Goal: Task Accomplishment & Management: Manage account settings

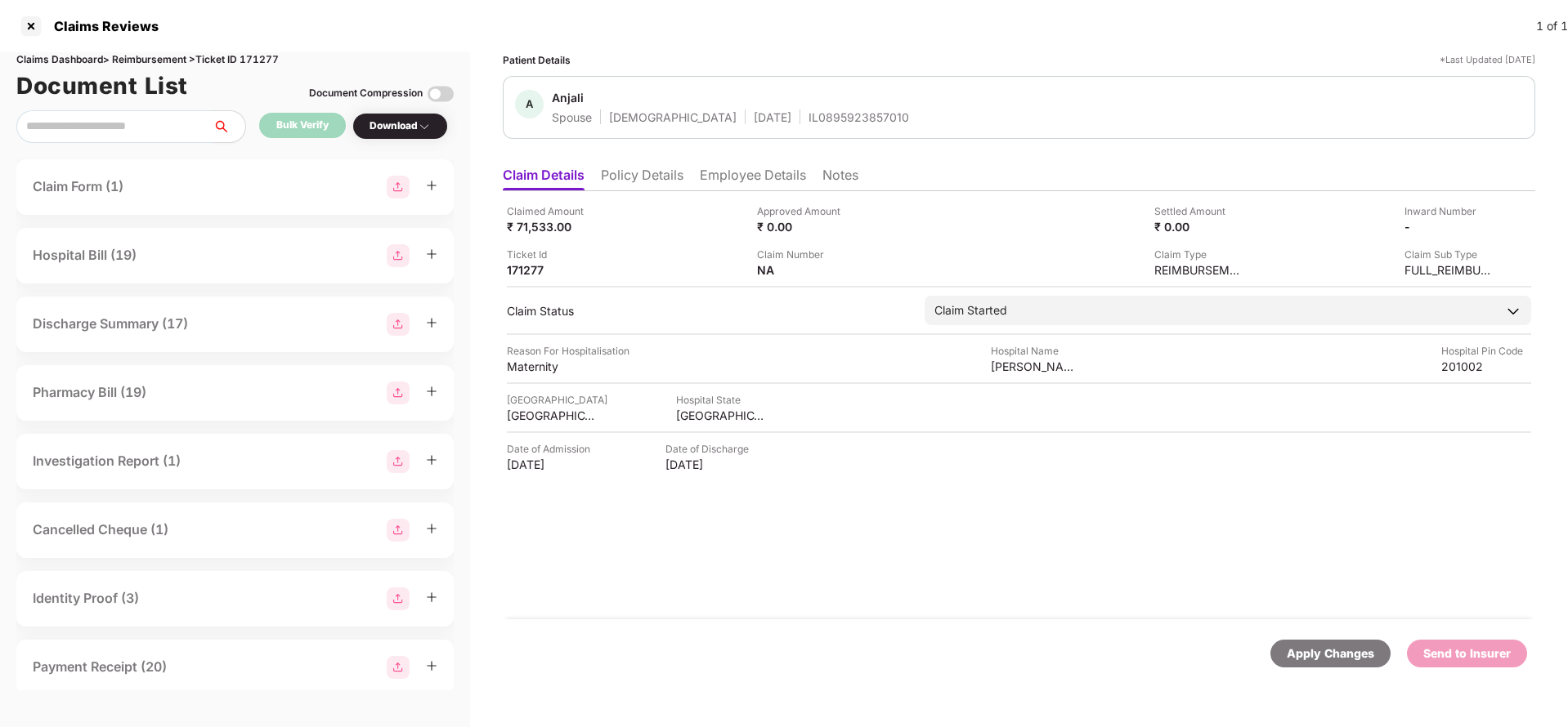
click at [661, 169] on li "Policy Details" at bounding box center [642, 178] width 82 height 24
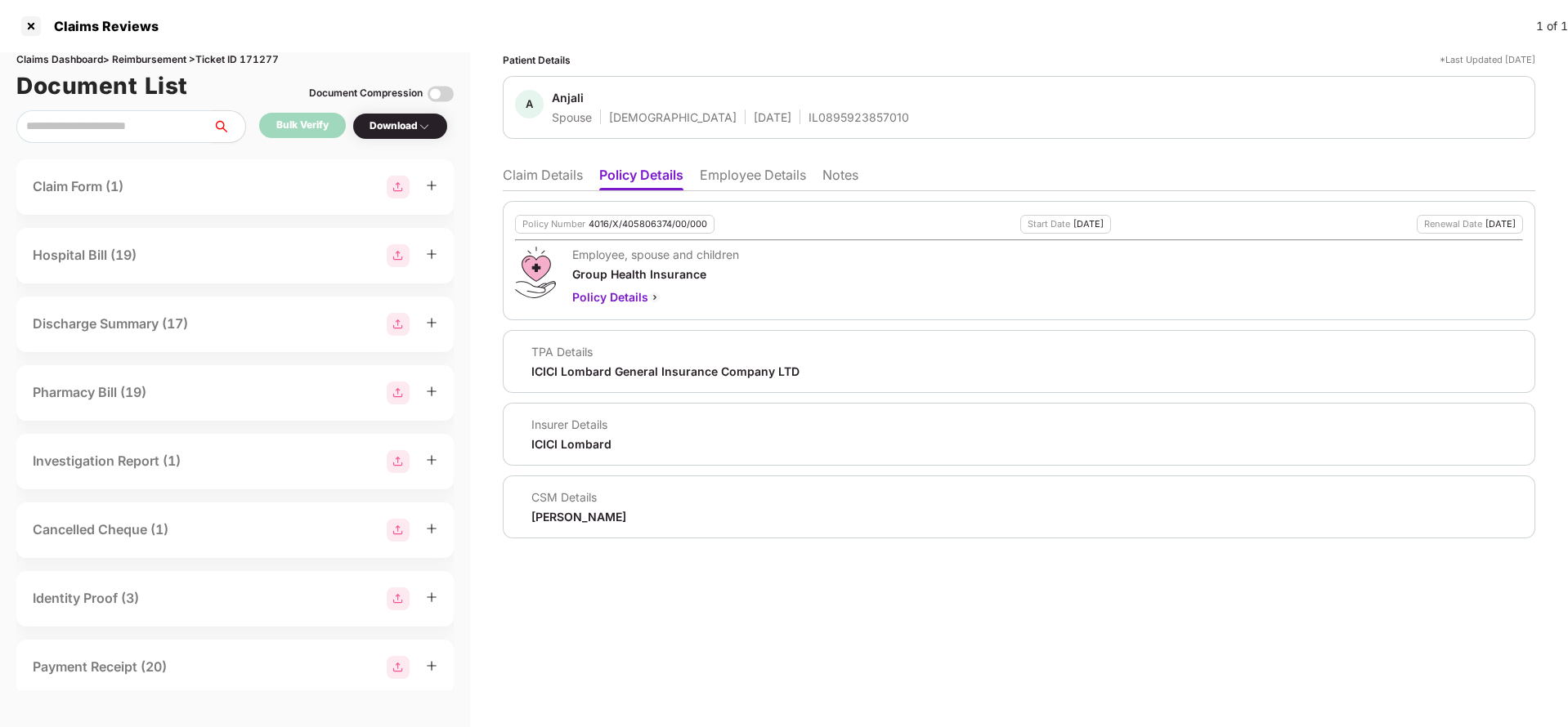
click at [649, 236] on div "Policy Number 4016/X/405806374/00/000 Start Date 16 Aug 2025 Renewal Date 15 Au…" at bounding box center [1019, 260] width 1032 height 119
click at [655, 228] on div "4016/X/405806374/00/000" at bounding box center [648, 224] width 118 height 11
click at [749, 168] on li "Employee Details" at bounding box center [752, 178] width 106 height 24
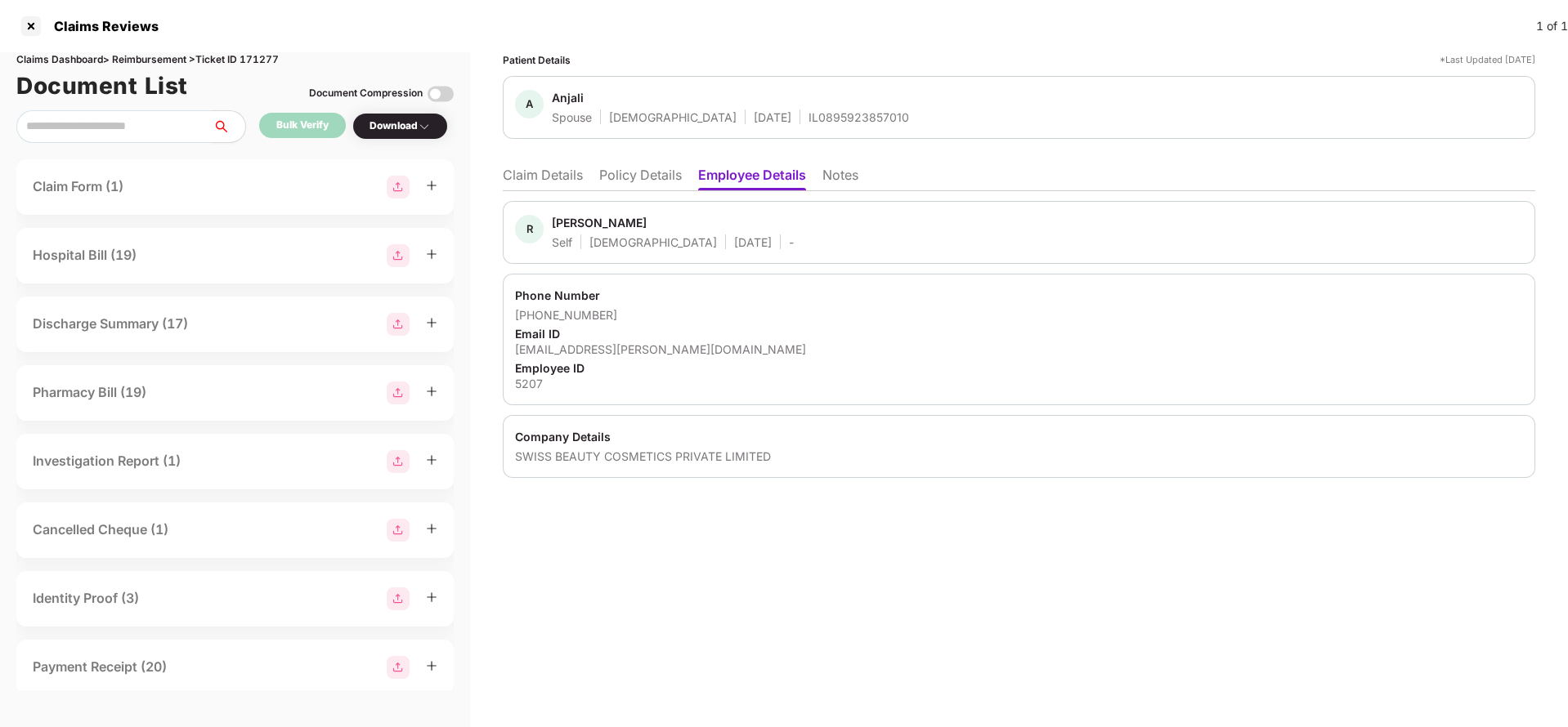
click at [646, 180] on li "Policy Details" at bounding box center [641, 178] width 82 height 24
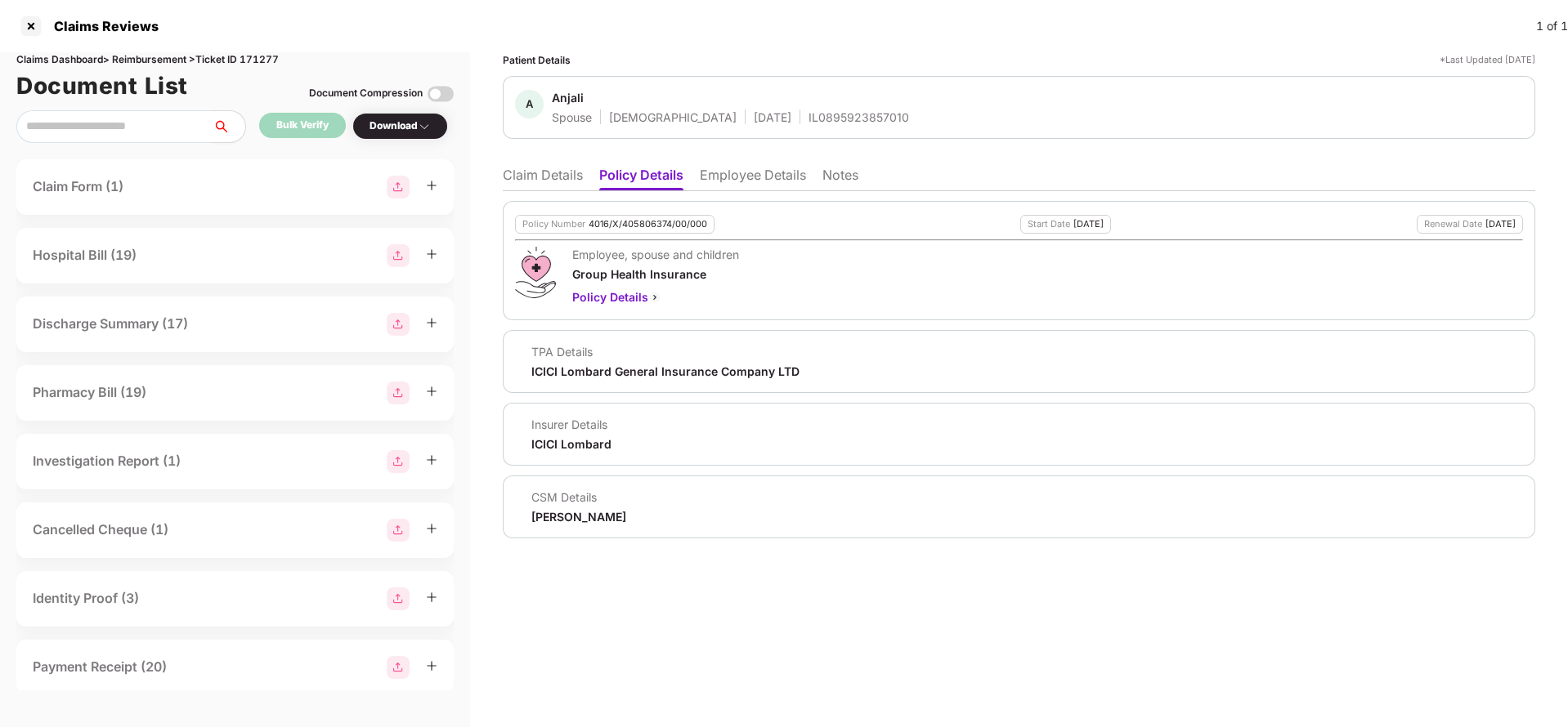
click at [642, 221] on div "4016/X/405806374/00/000" at bounding box center [648, 224] width 118 height 11
copy div "4016/X/405806374/00/000"
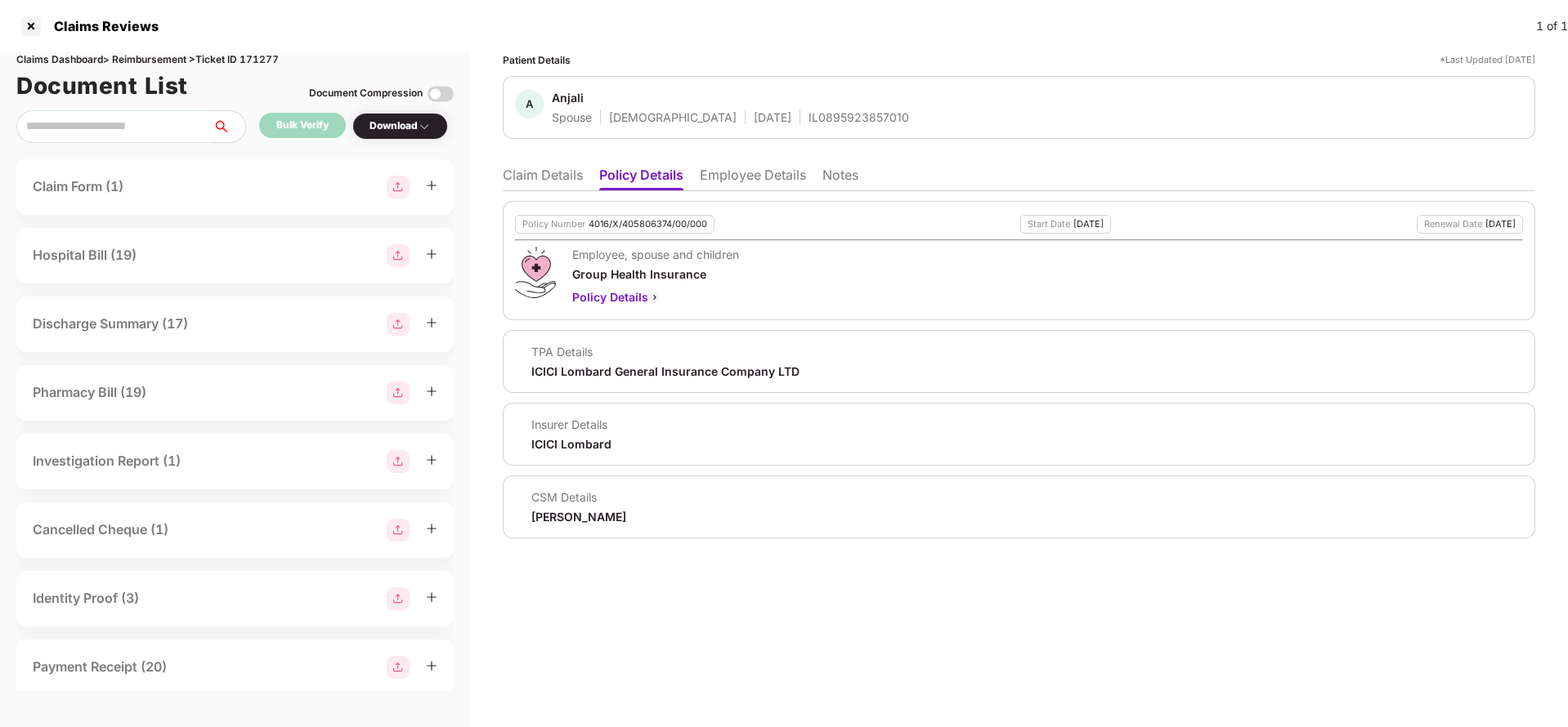
click at [536, 188] on li "Claim Details" at bounding box center [543, 178] width 80 height 24
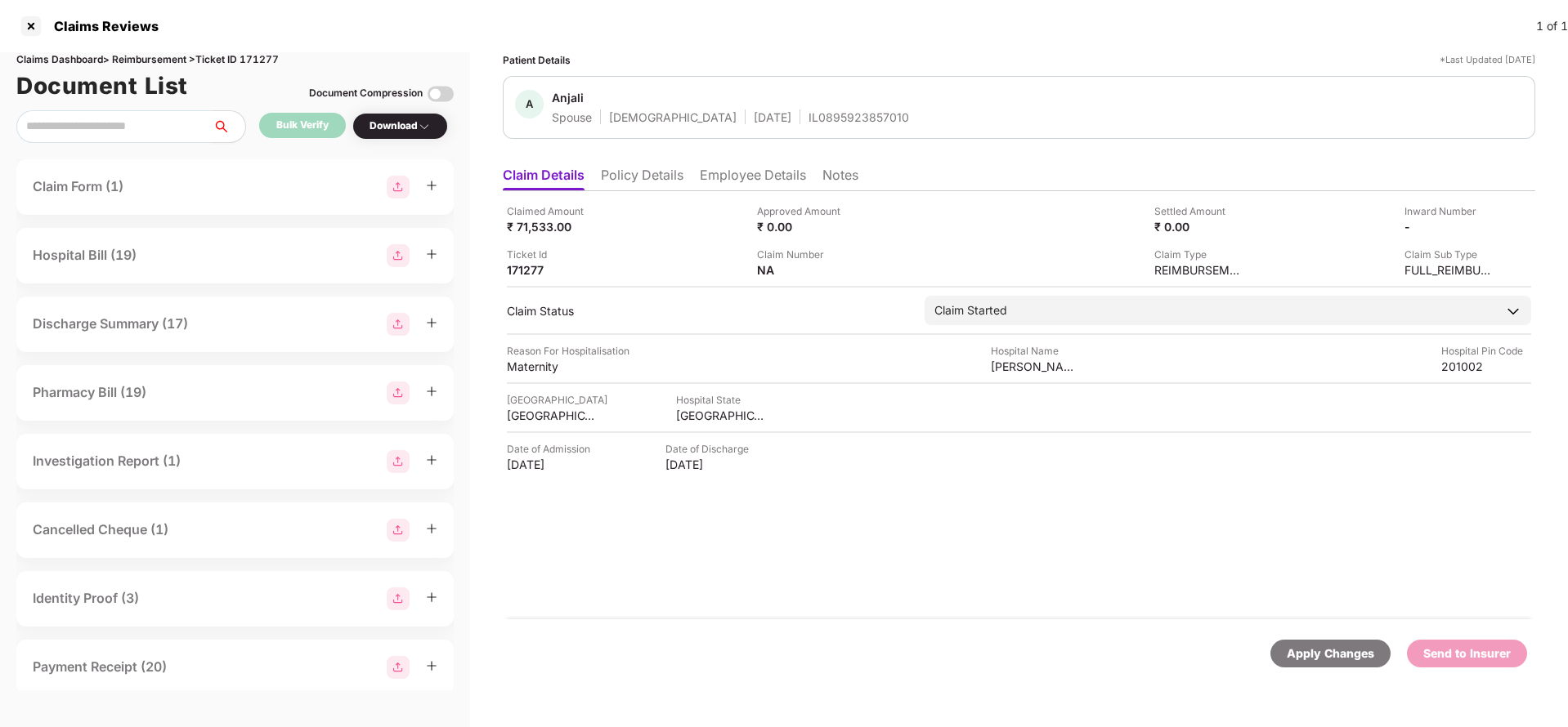
click at [268, 56] on div "Claims Dashboard > Reimbursement > Ticket ID 171277" at bounding box center [235, 60] width 437 height 16
copy div "171277"
click at [623, 189] on li "Policy Details" at bounding box center [642, 178] width 82 height 24
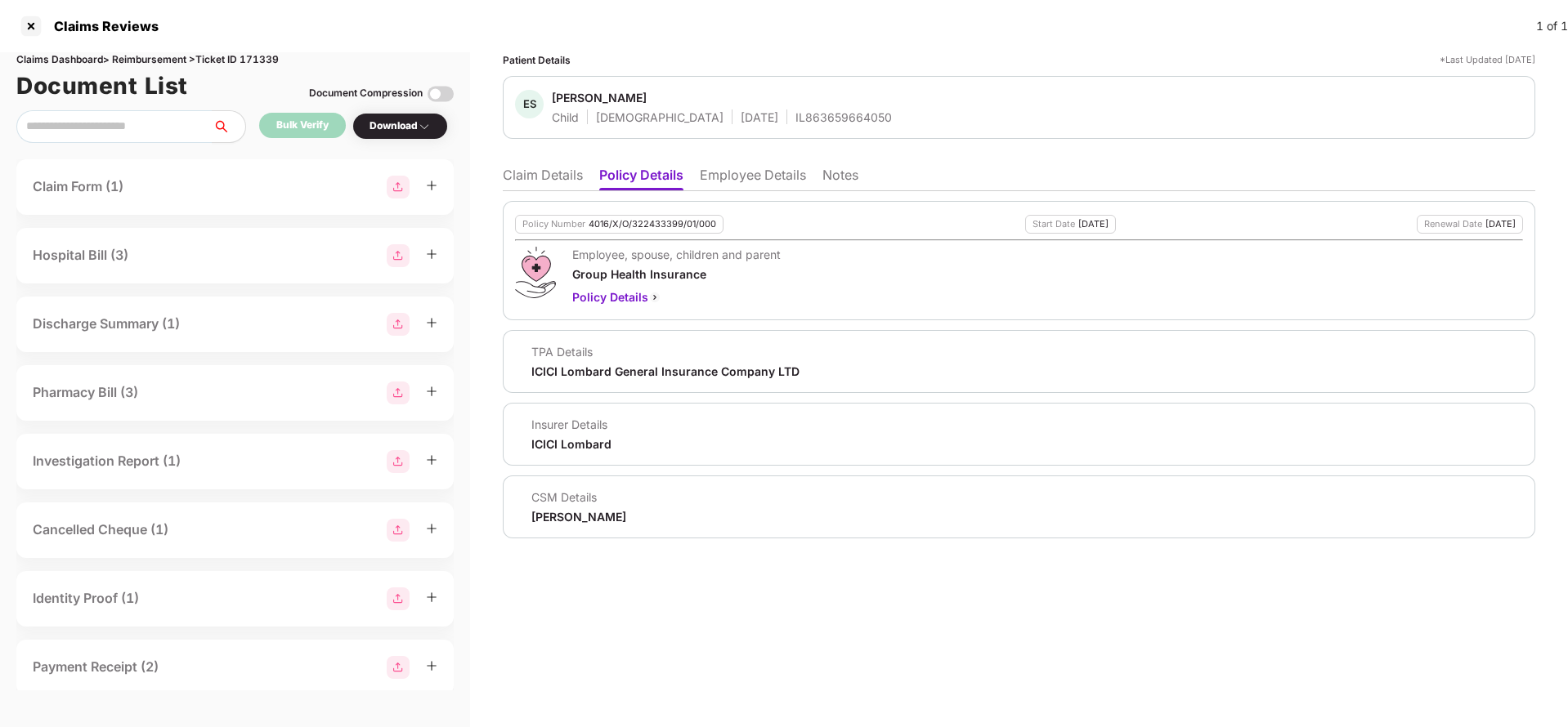
click at [641, 223] on div "4016/X/O/322433399/01/000" at bounding box center [652, 224] width 127 height 11
copy div "4016/X/O/322433399/01/000"
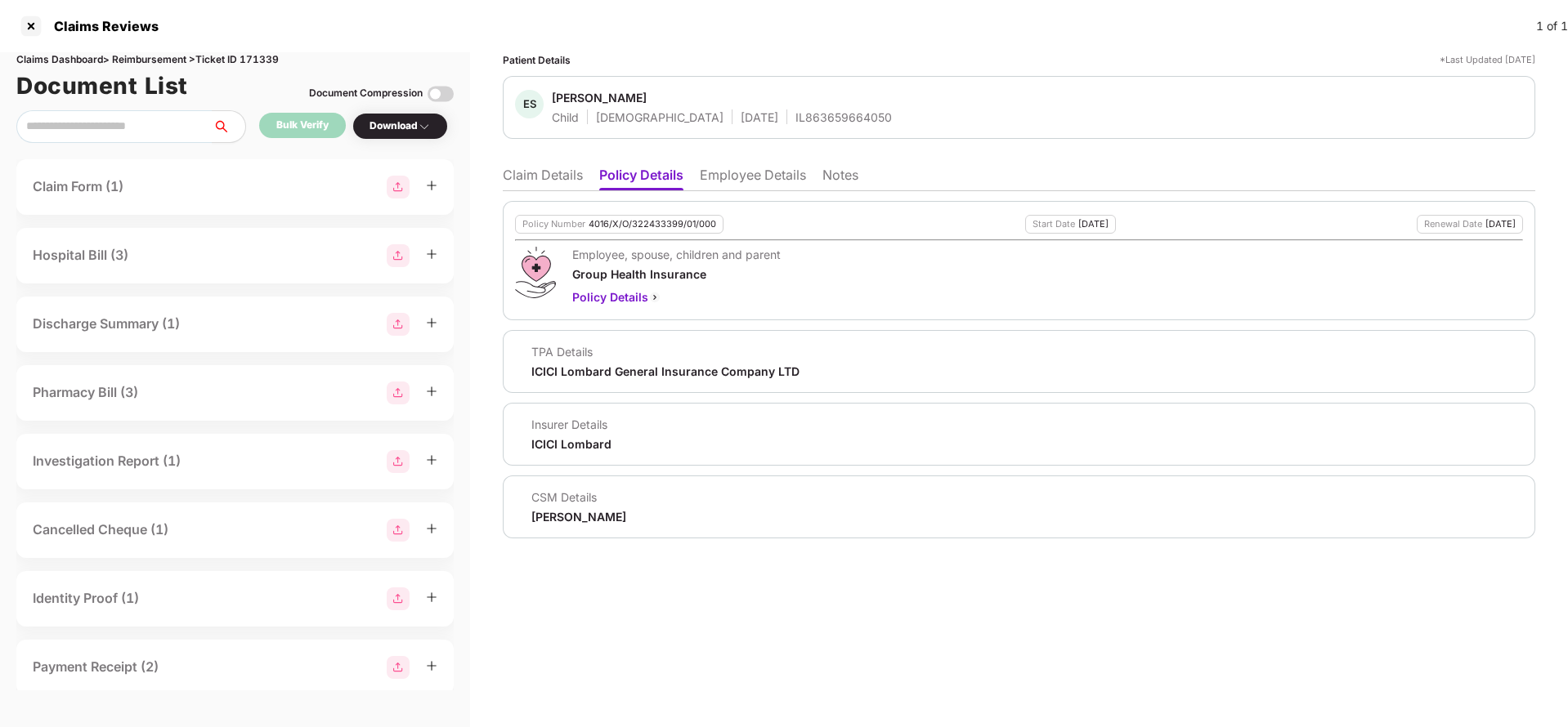
click at [795, 115] on div "IL863659664050" at bounding box center [843, 117] width 96 height 16
copy div "IL863659664050"
click at [724, 180] on li "Employee Details" at bounding box center [752, 178] width 106 height 24
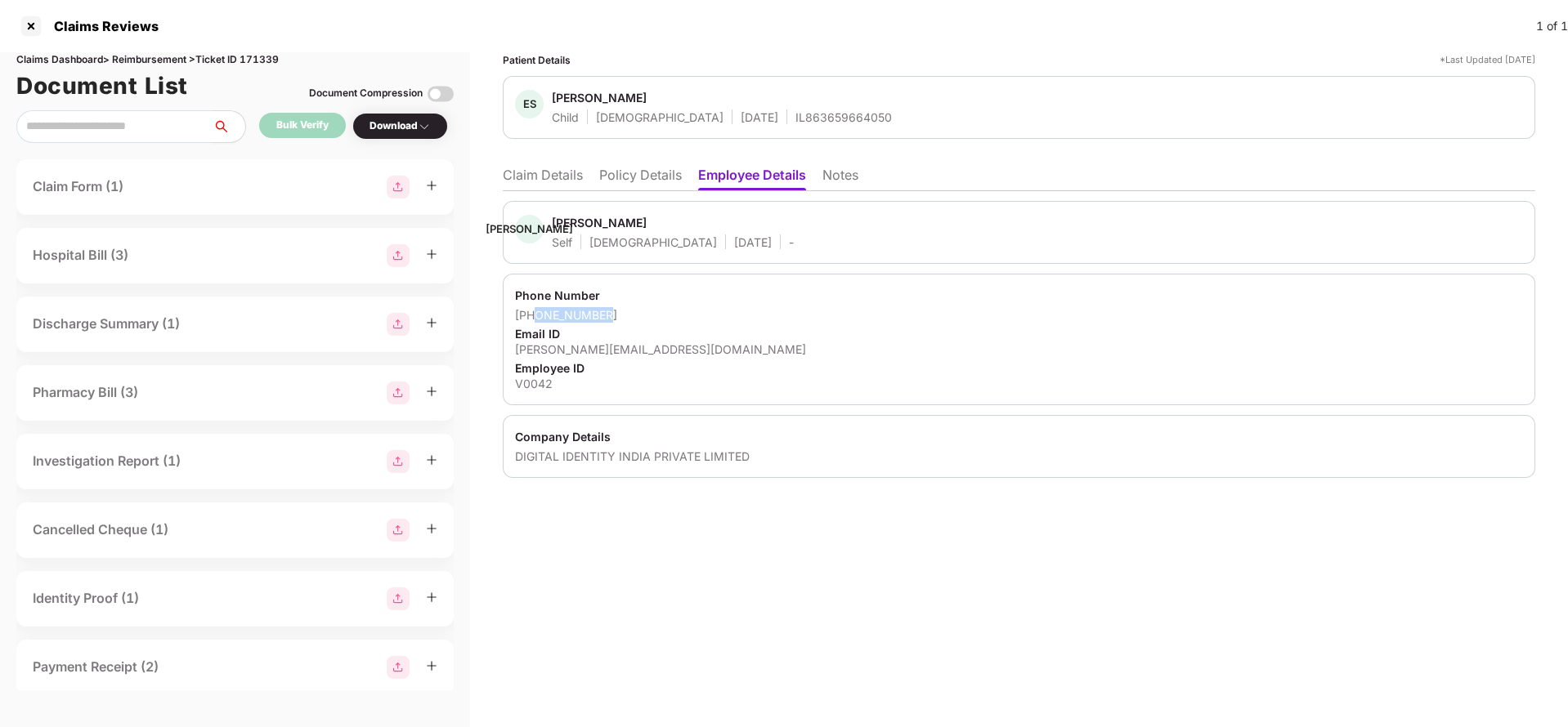
drag, startPoint x: 536, startPoint y: 316, endPoint x: 665, endPoint y: 314, distance: 129.0
click at [665, 314] on div "+919092336856" at bounding box center [1019, 315] width 1008 height 16
copy div "9092336856"
click at [571, 343] on div "jerrin@vida.id" at bounding box center [1019, 349] width 1008 height 16
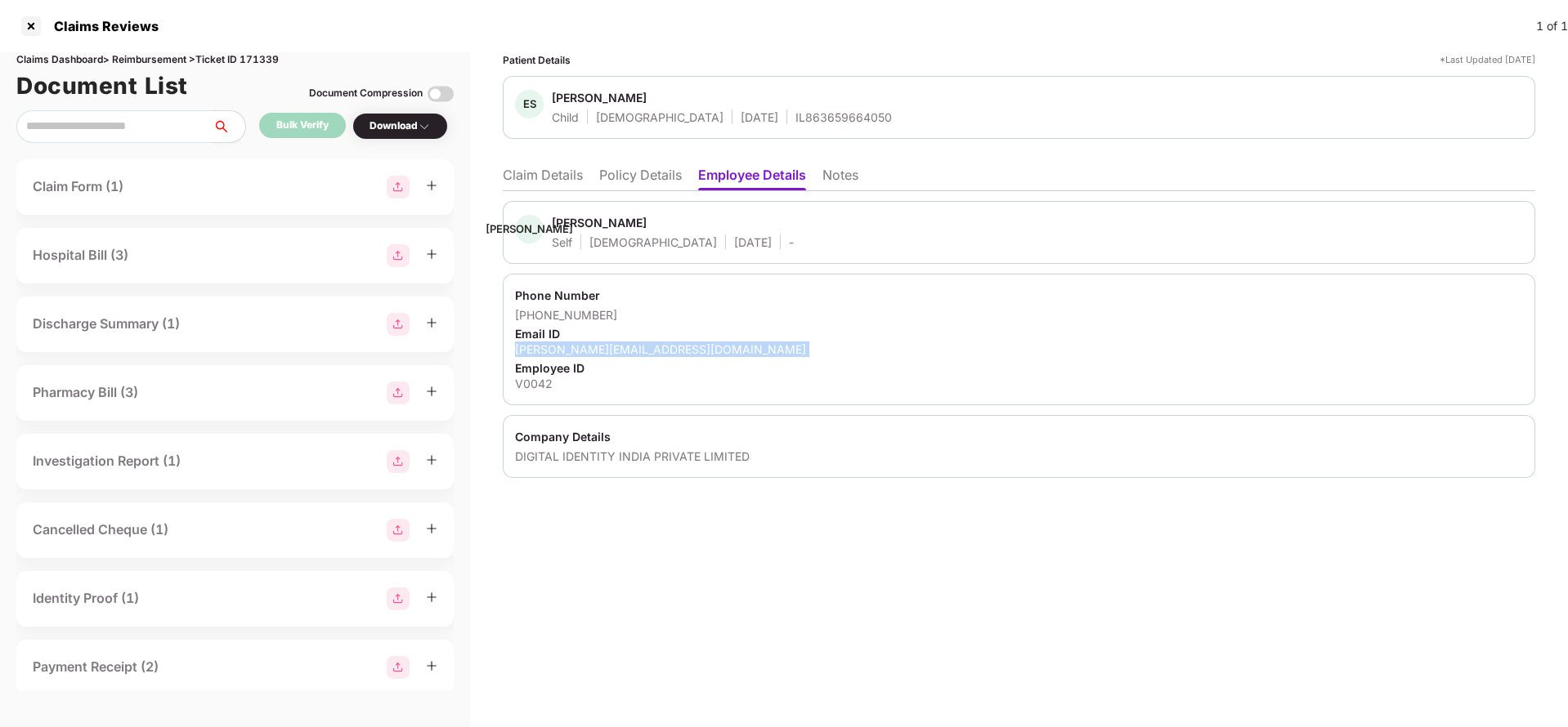
click at [571, 343] on div "jerrin@vida.id" at bounding box center [1019, 349] width 1008 height 16
copy div "jerrin@vida.id"
click at [543, 169] on li "Claim Details" at bounding box center [543, 178] width 80 height 24
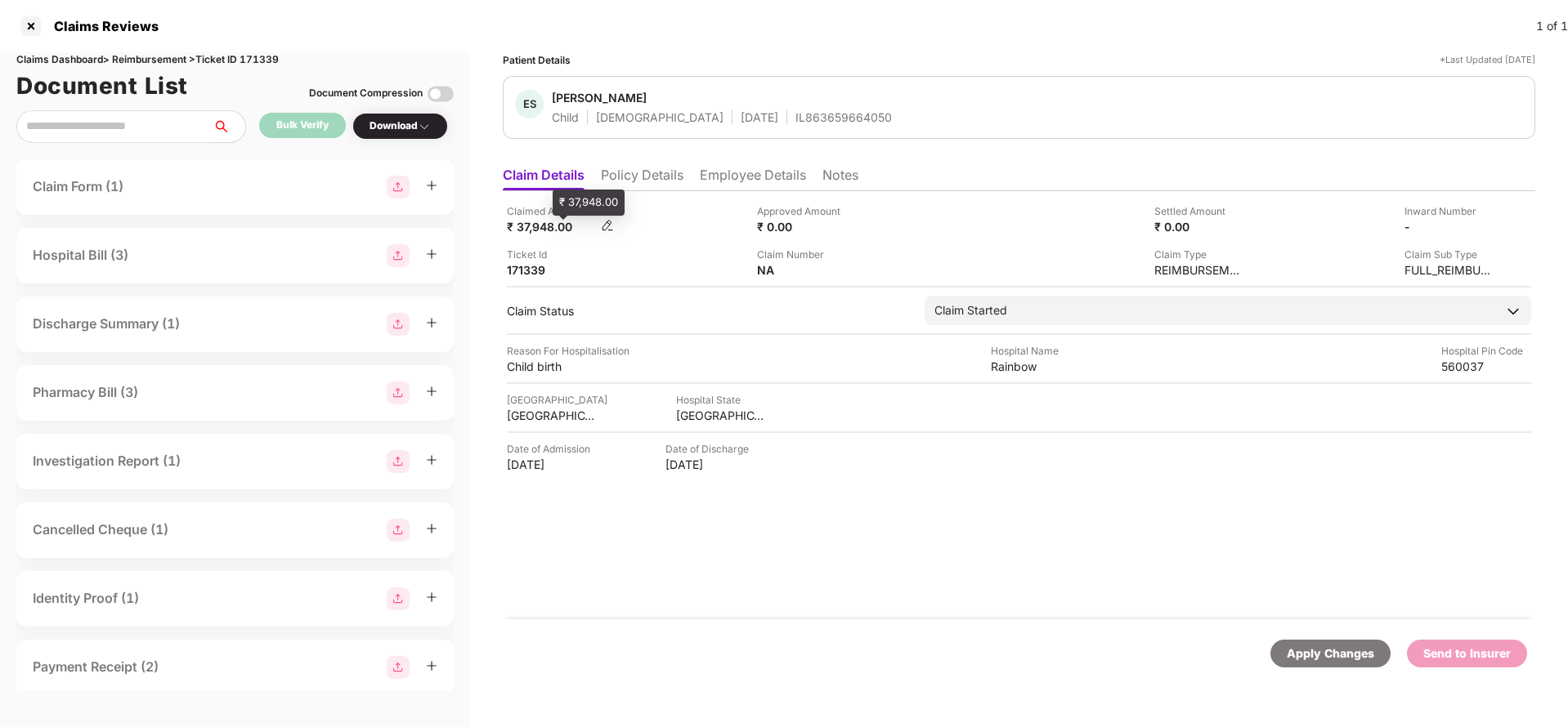
click at [539, 225] on div "₹ 37,948.00" at bounding box center [551, 227] width 90 height 16
copy div "37,948"
click at [1025, 369] on div "Rainbow" at bounding box center [1035, 366] width 90 height 16
click at [1026, 368] on div "Rainbow" at bounding box center [1035, 366] width 90 height 16
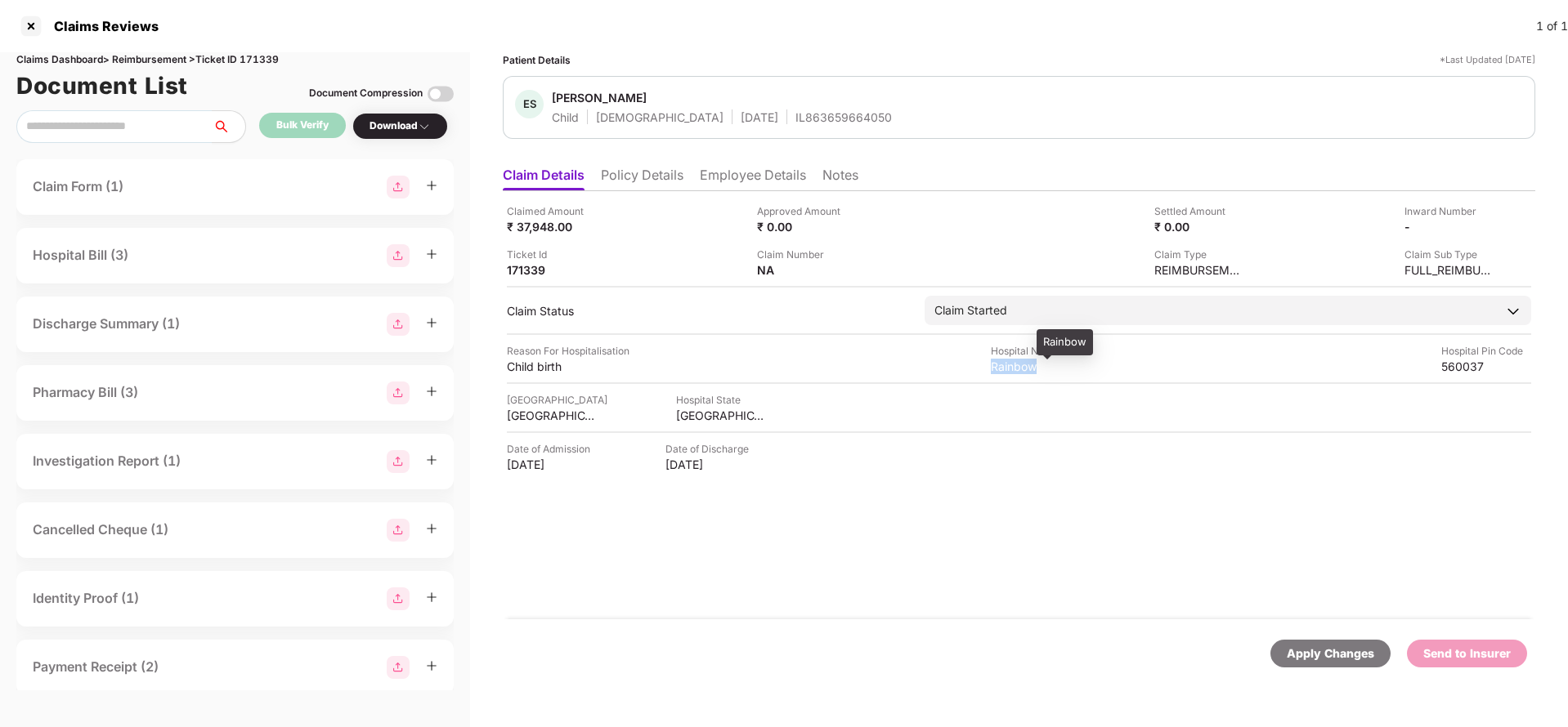
copy div "Rainbow"
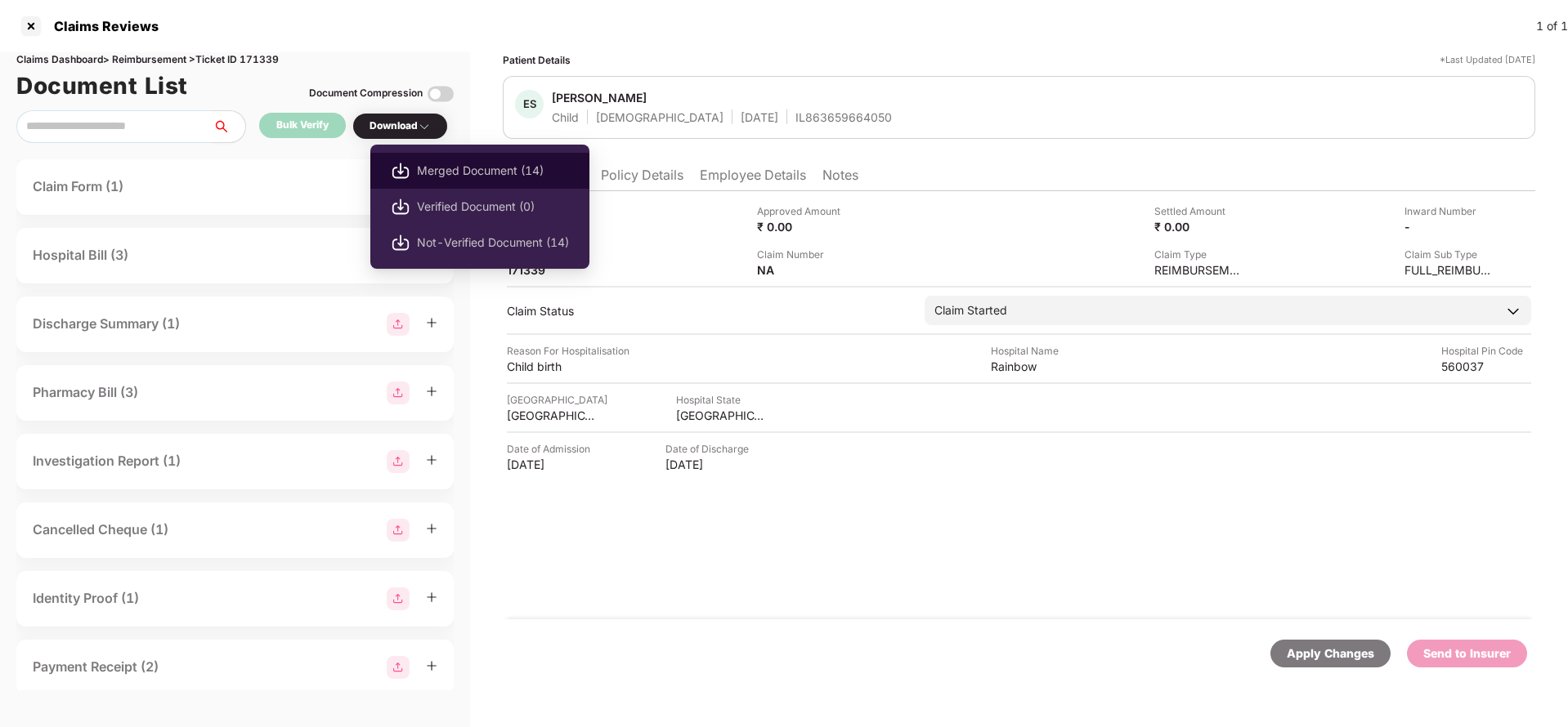
click at [451, 162] on span "Merged Document (14)" at bounding box center [493, 171] width 152 height 18
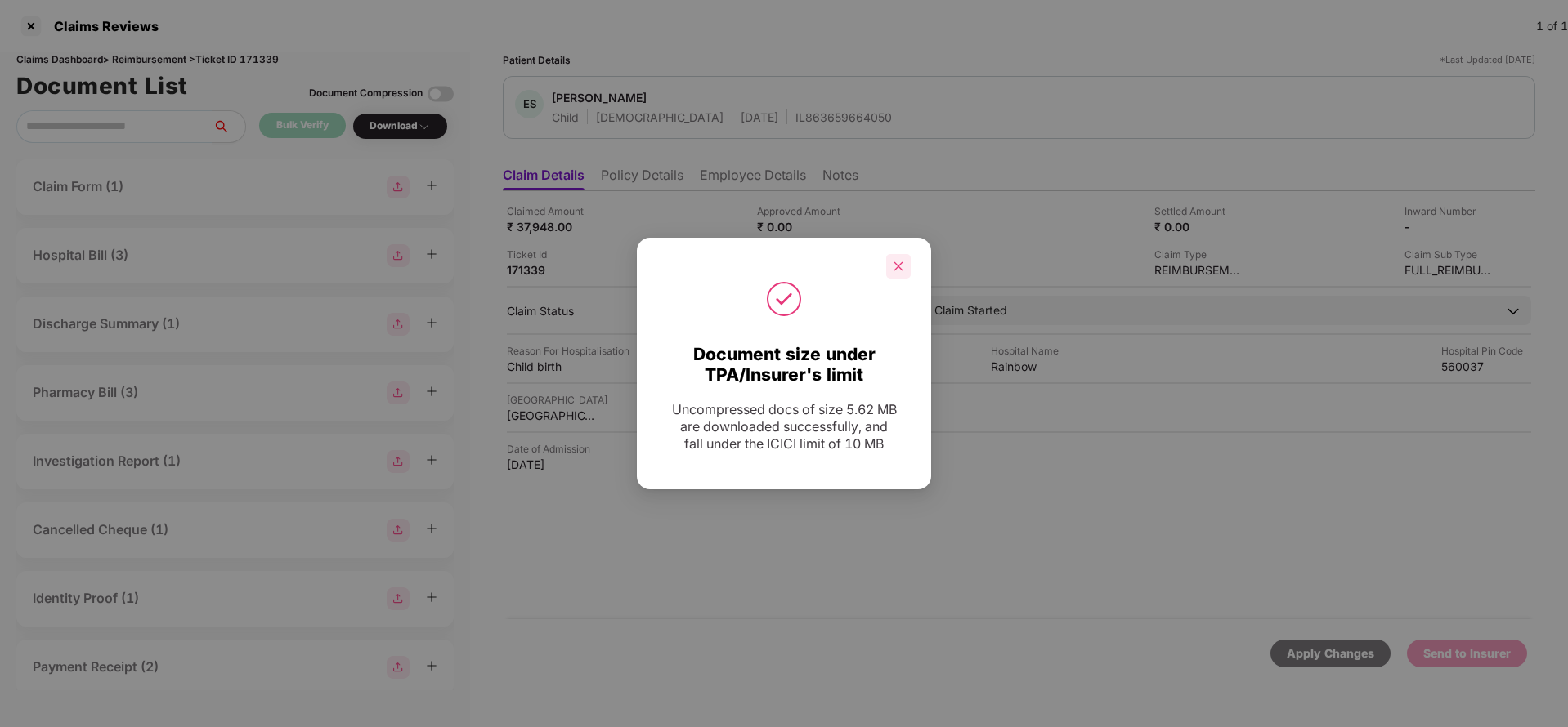
click at [897, 273] on div at bounding box center [898, 266] width 25 height 25
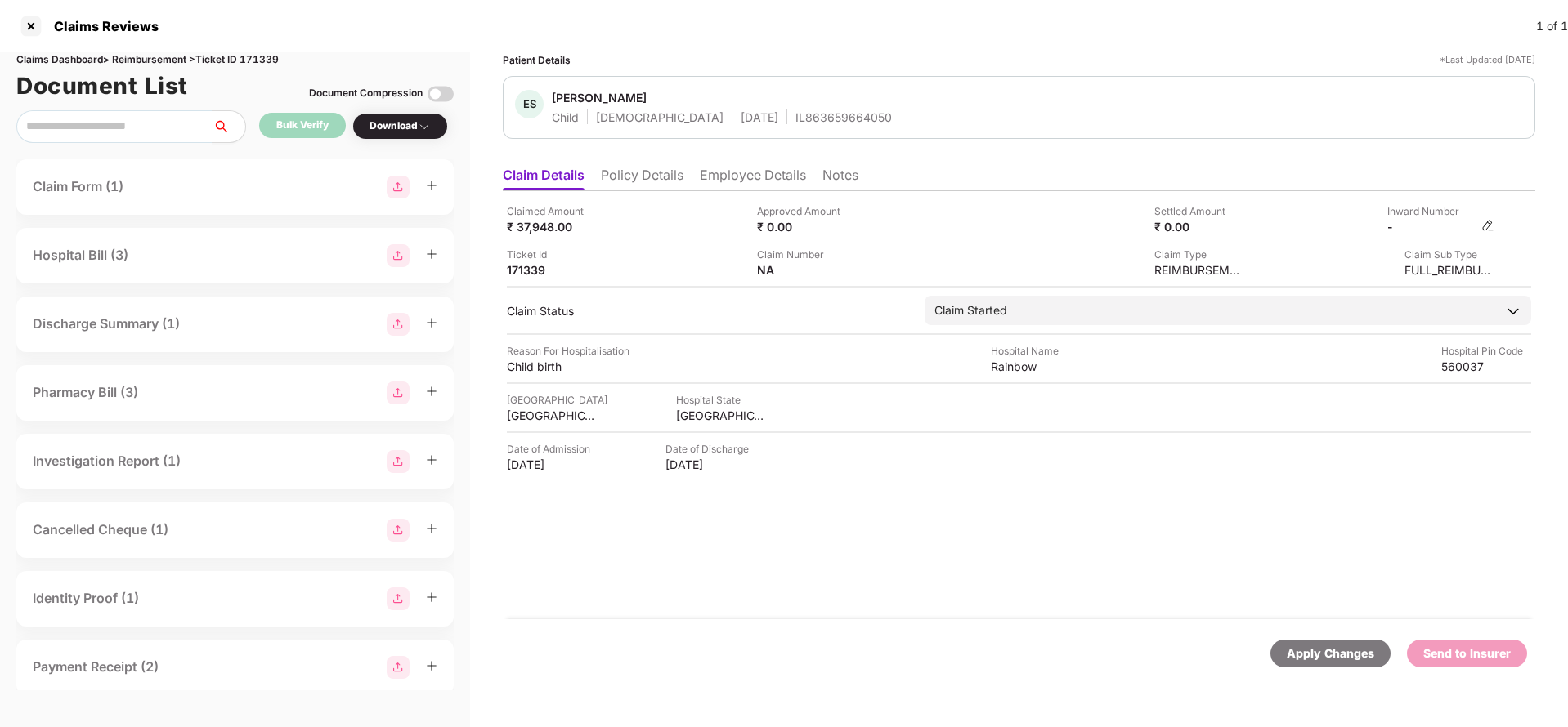
click at [1488, 223] on img at bounding box center [1487, 225] width 13 height 13
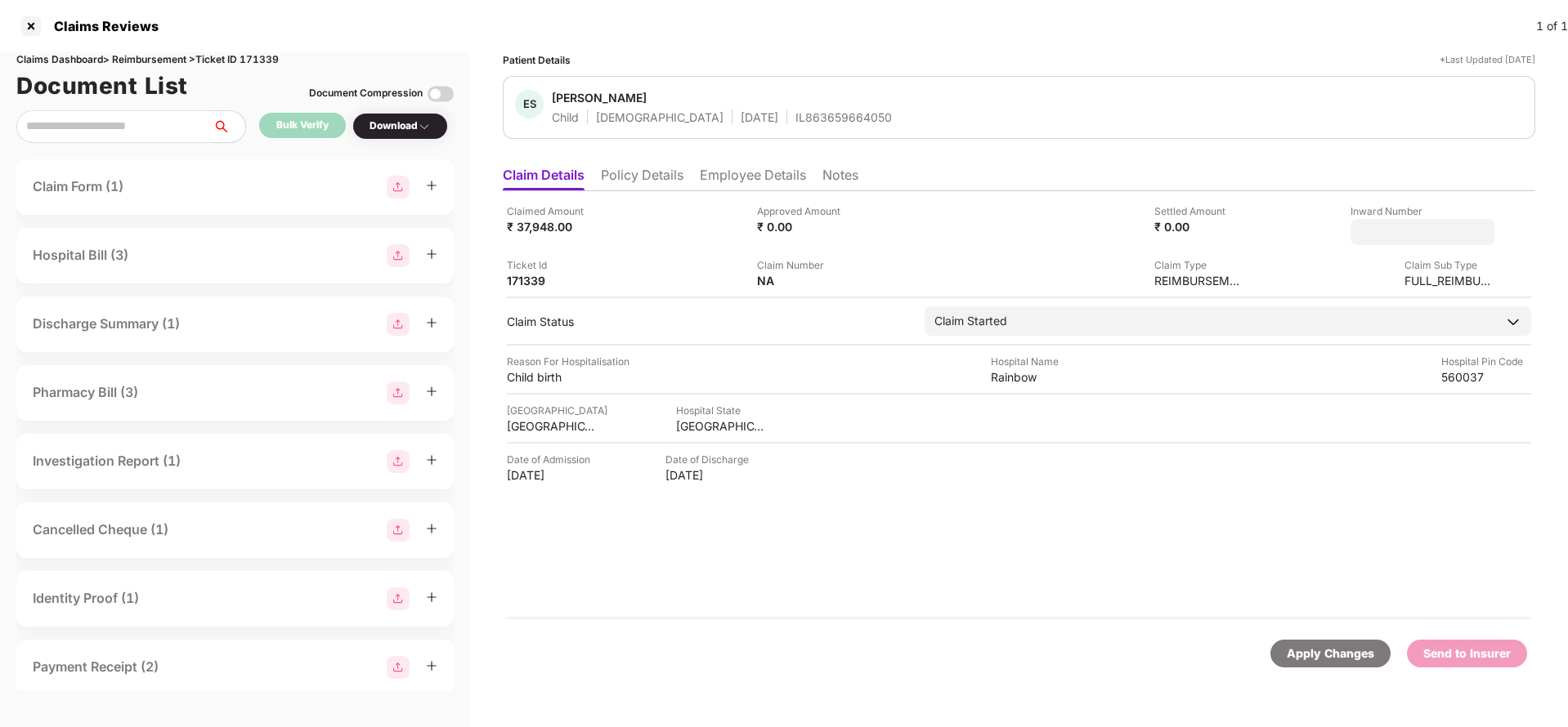
type input "**********"
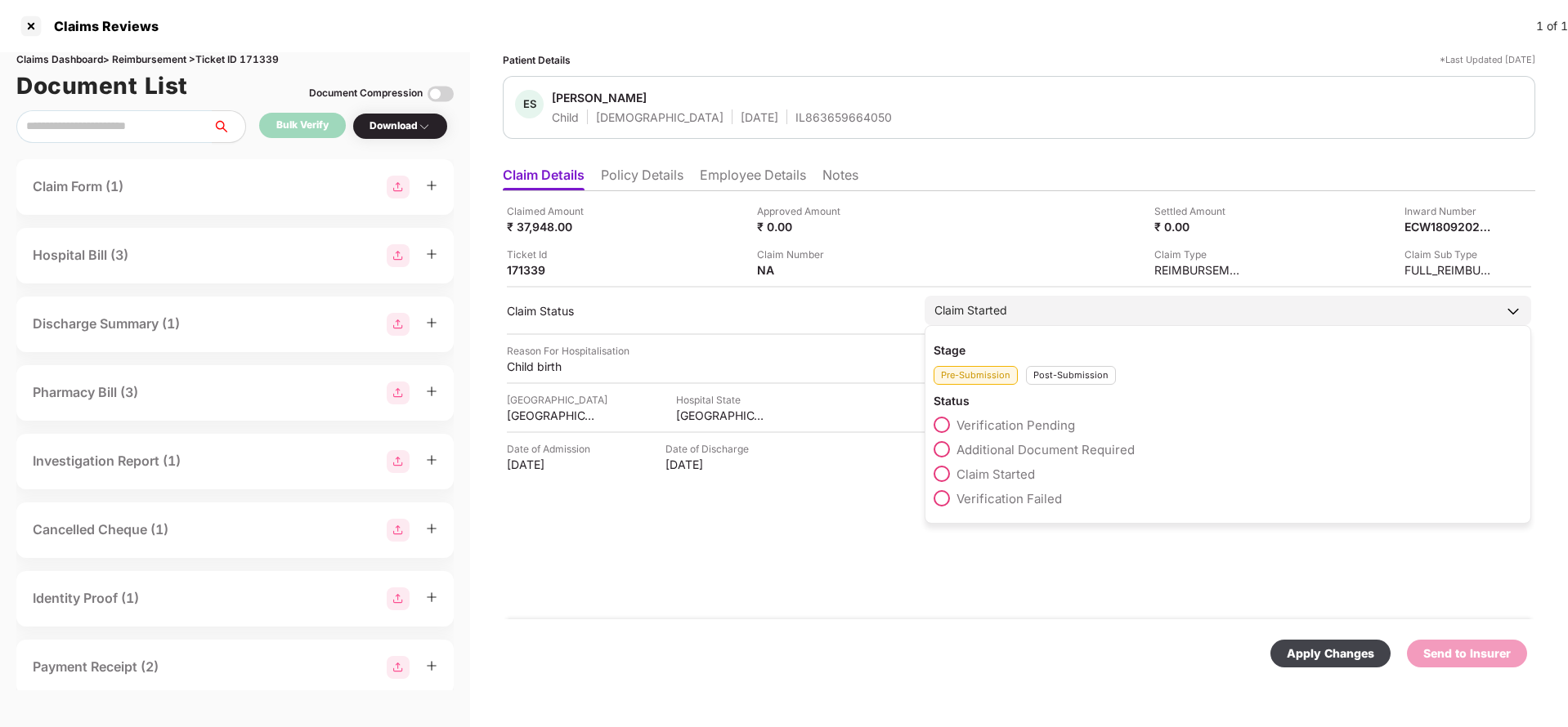
click at [1024, 325] on div "Claim Started Stage Pre-Submission Post-Submission Status Verification Pending …" at bounding box center [1228, 311] width 607 height 30
click at [1054, 371] on div "Post-Submission" at bounding box center [1070, 375] width 90 height 18
click at [1041, 445] on span "Claim Under Process" at bounding box center [1018, 450] width 124 height 16
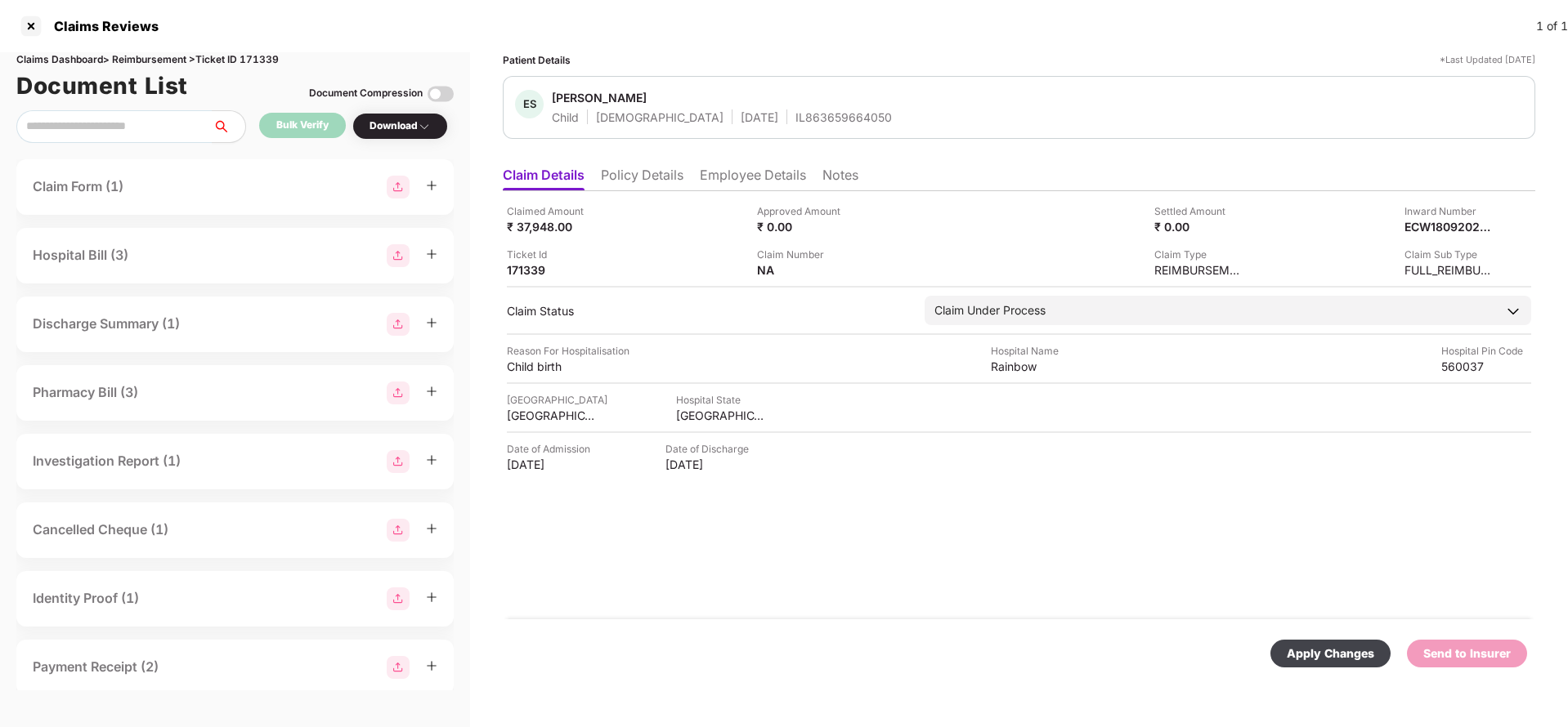
click at [1322, 656] on div "Apply Changes" at bounding box center [1330, 653] width 88 height 18
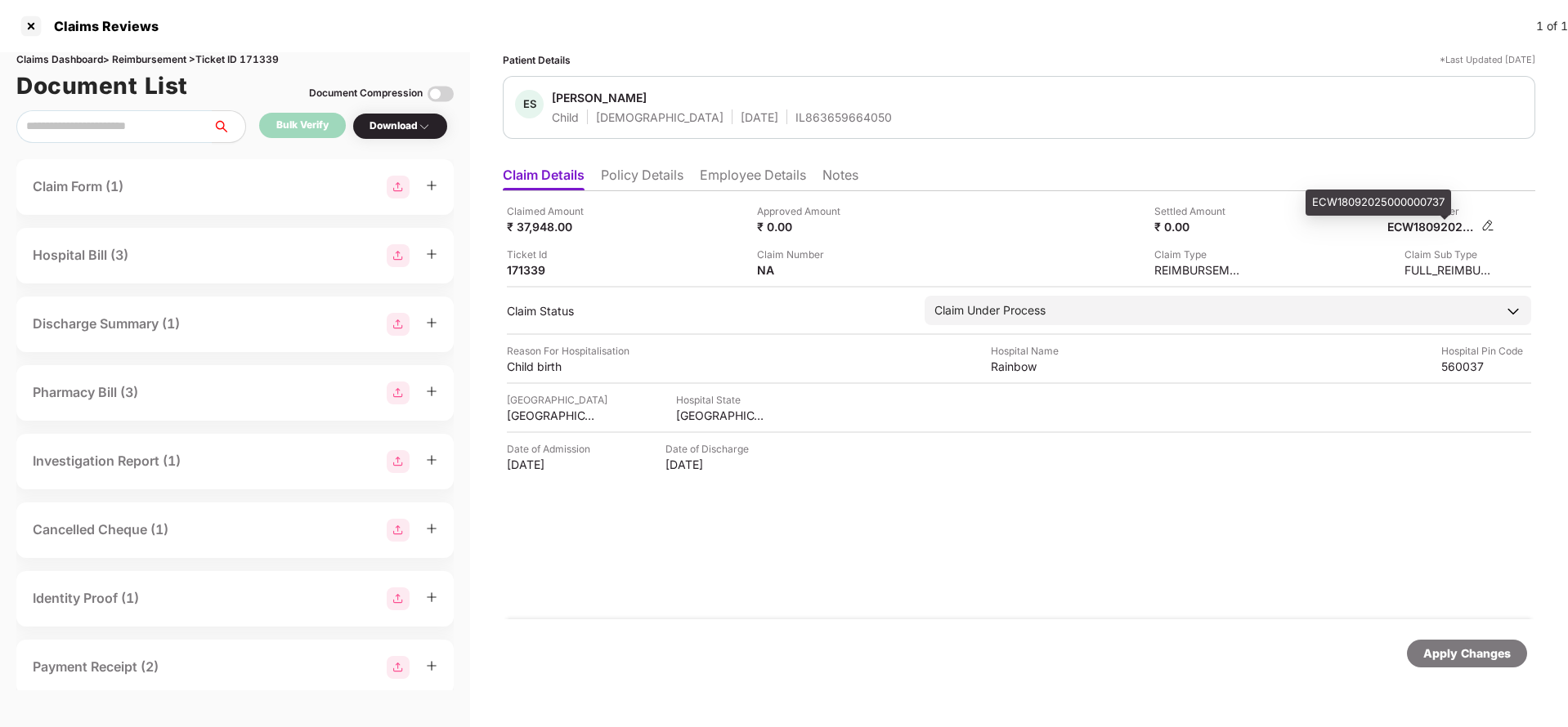
click at [1427, 221] on div "ECW18092025000000737" at bounding box center [1432, 227] width 90 height 16
copy div "ECW18092025000000737"
click at [795, 123] on div "IL863659664050" at bounding box center [843, 117] width 96 height 16
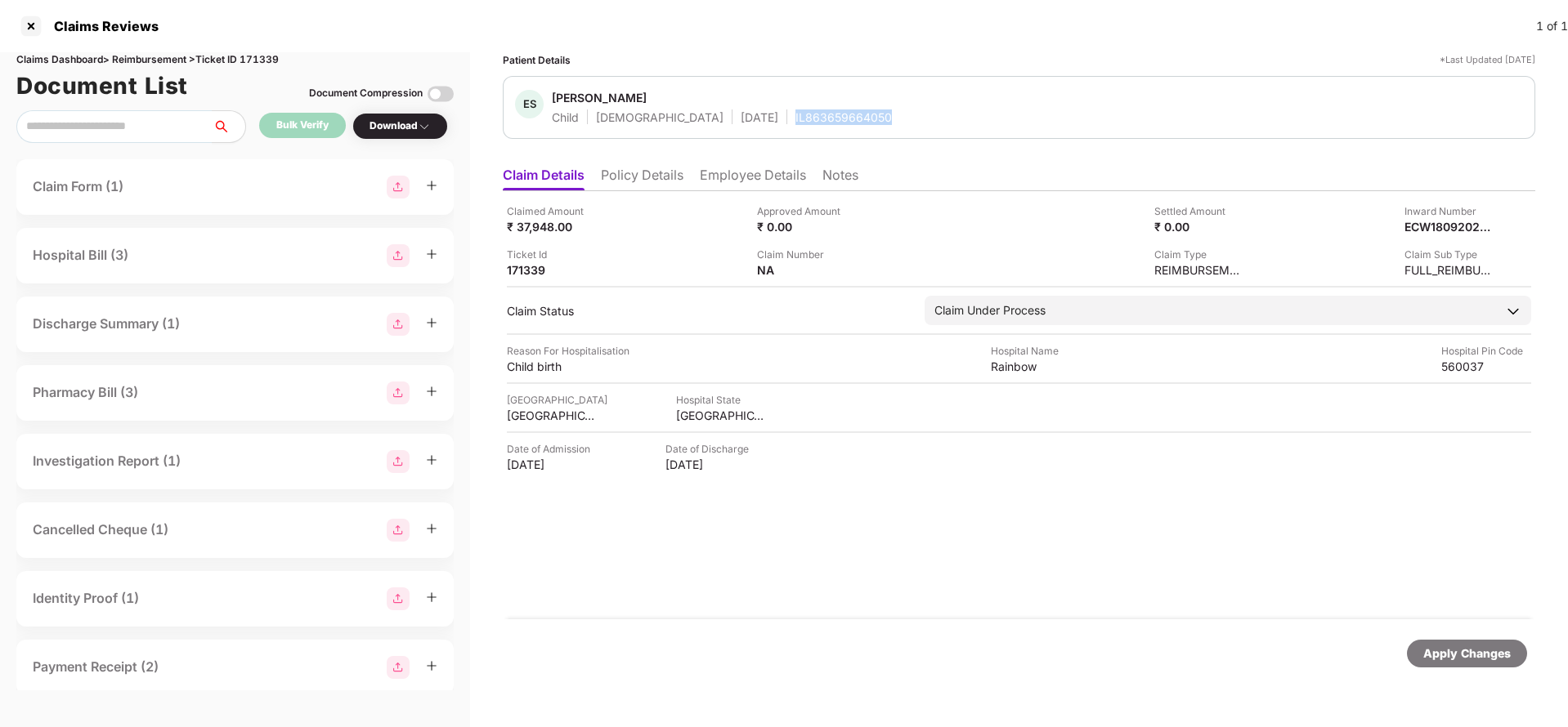
click at [795, 123] on div "IL863659664050" at bounding box center [843, 117] width 96 height 16
copy div "IL863659664050"
click at [1478, 654] on div "Apply Changes" at bounding box center [1467, 653] width 88 height 18
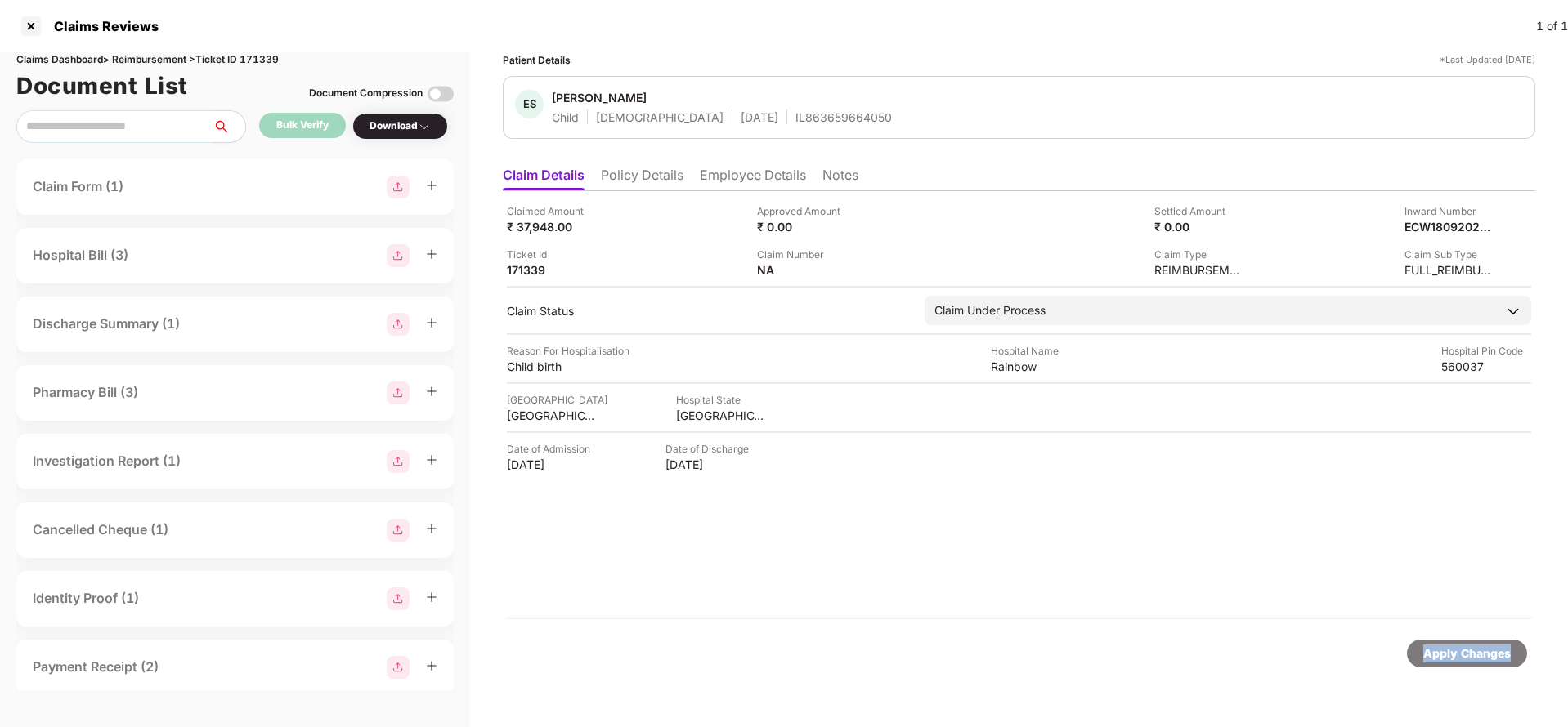
click at [1478, 654] on div "Apply Changes" at bounding box center [1467, 653] width 88 height 18
click at [266, 61] on div "Claims Dashboard > Reimbursement > Ticket ID 171339" at bounding box center [235, 60] width 437 height 16
click at [1430, 657] on div "Apply Changes" at bounding box center [1467, 653] width 88 height 18
click at [630, 176] on li "Policy Details" at bounding box center [642, 178] width 82 height 24
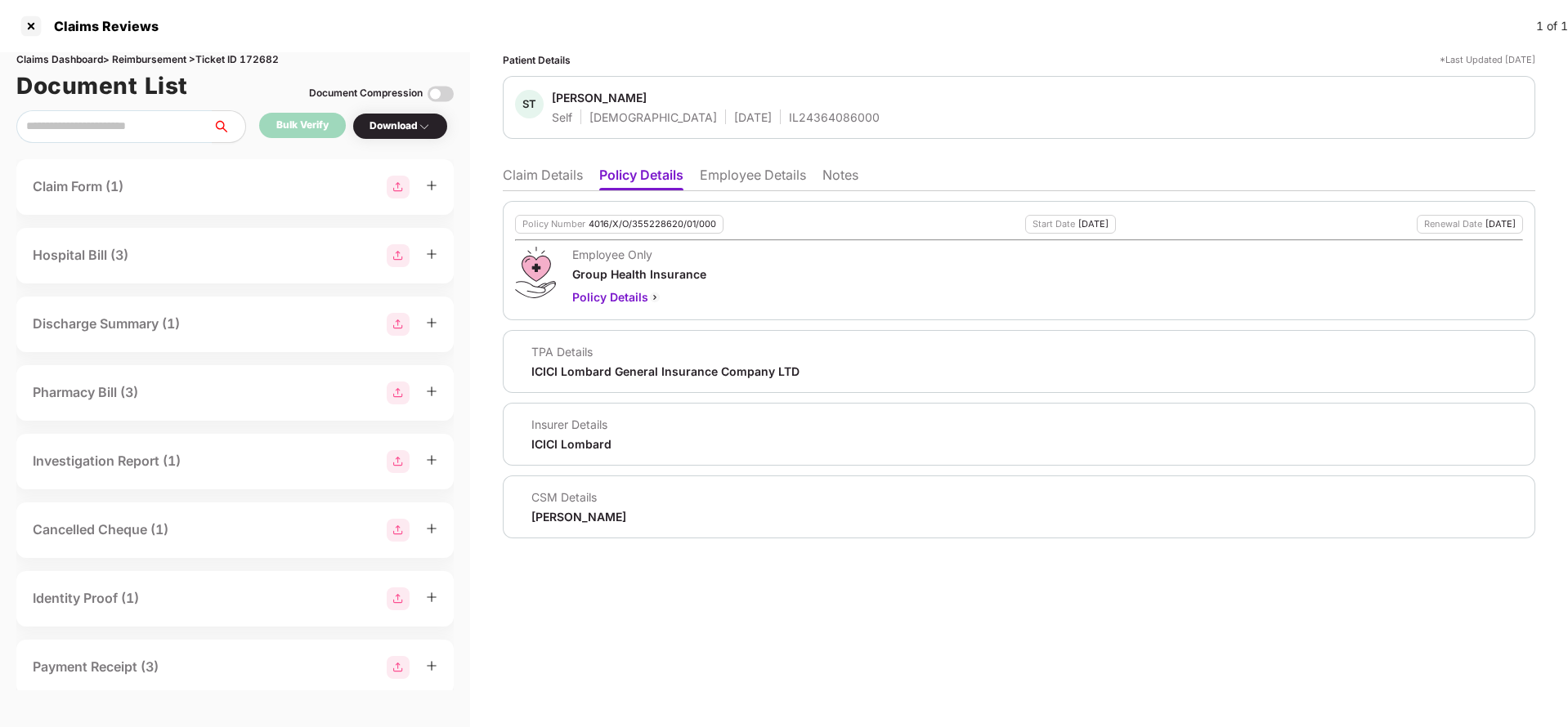
click at [637, 223] on div "4016/X/O/355228620/01/000" at bounding box center [652, 224] width 127 height 11
click at [640, 225] on div "4016/X/O/355228620/01/000" at bounding box center [652, 224] width 127 height 11
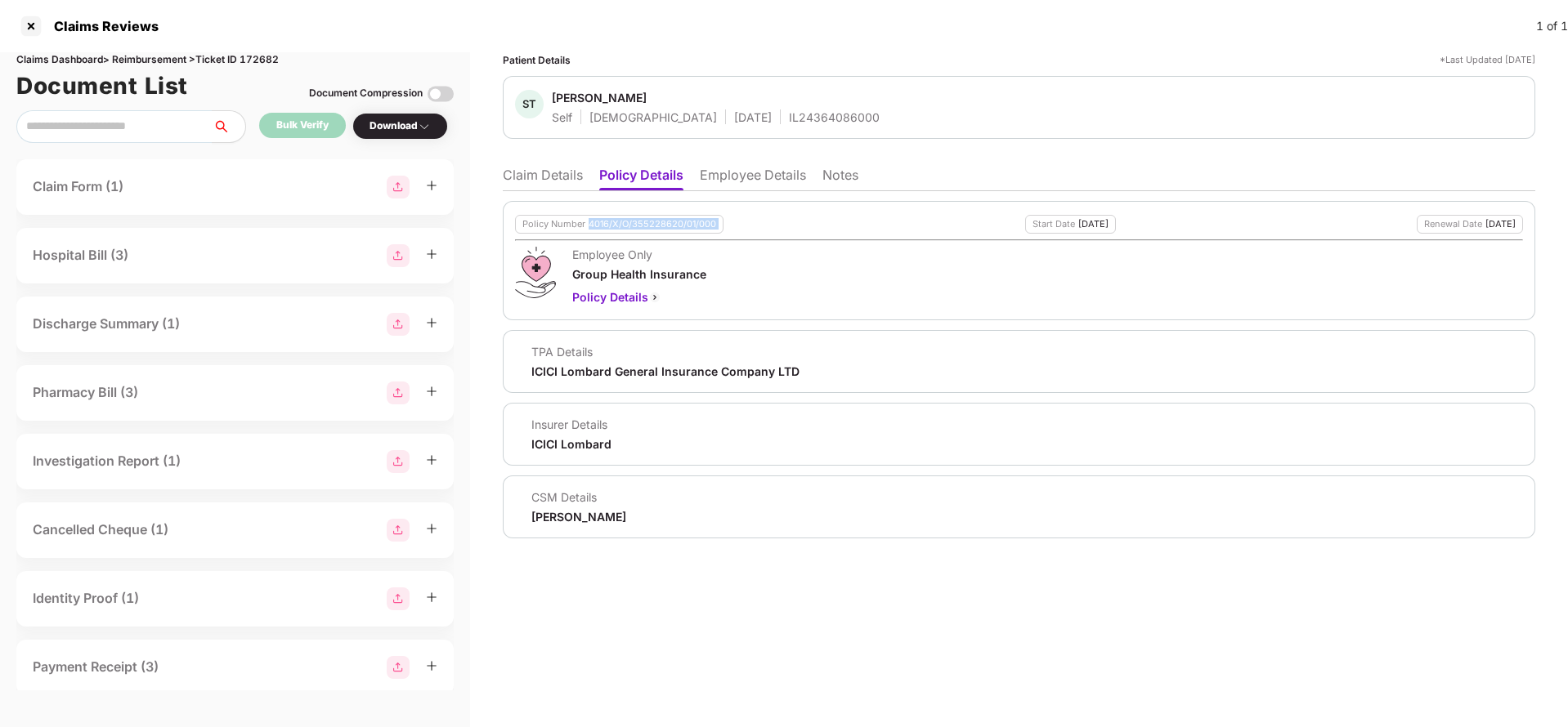
click at [640, 225] on div "4016/X/O/355228620/01/000" at bounding box center [652, 224] width 127 height 11
copy div "4016/X/O/355228620/01/000"
click at [260, 50] on div "Claims Reviews 1 of 1" at bounding box center [784, 26] width 1568 height 53
click at [260, 46] on div "Claims Reviews 1 of 1" at bounding box center [784, 26] width 1568 height 53
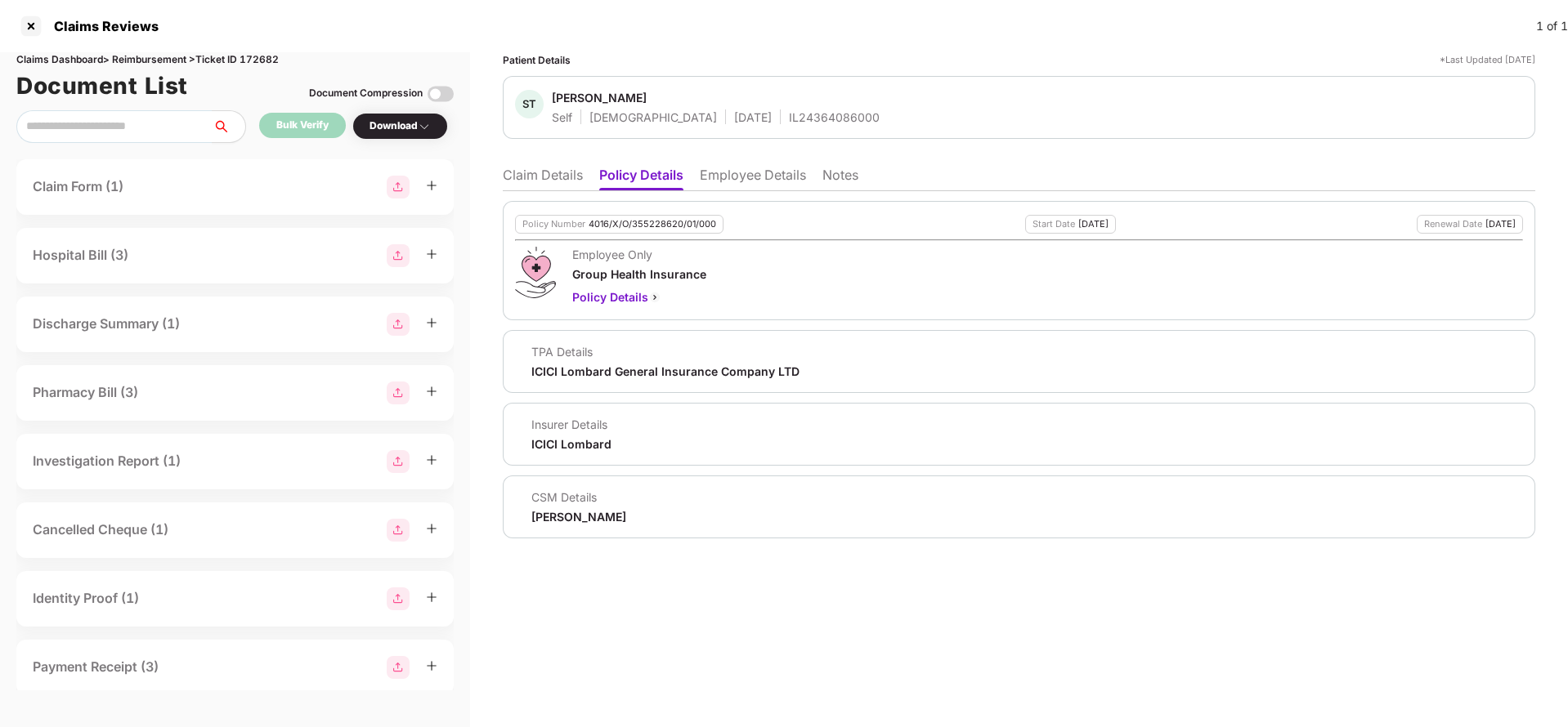
click at [270, 60] on div "Claims Dashboard > Reimbursement > Ticket ID 172682" at bounding box center [235, 60] width 437 height 16
copy div "172682"
click at [582, 180] on li "Claim Details" at bounding box center [543, 178] width 80 height 24
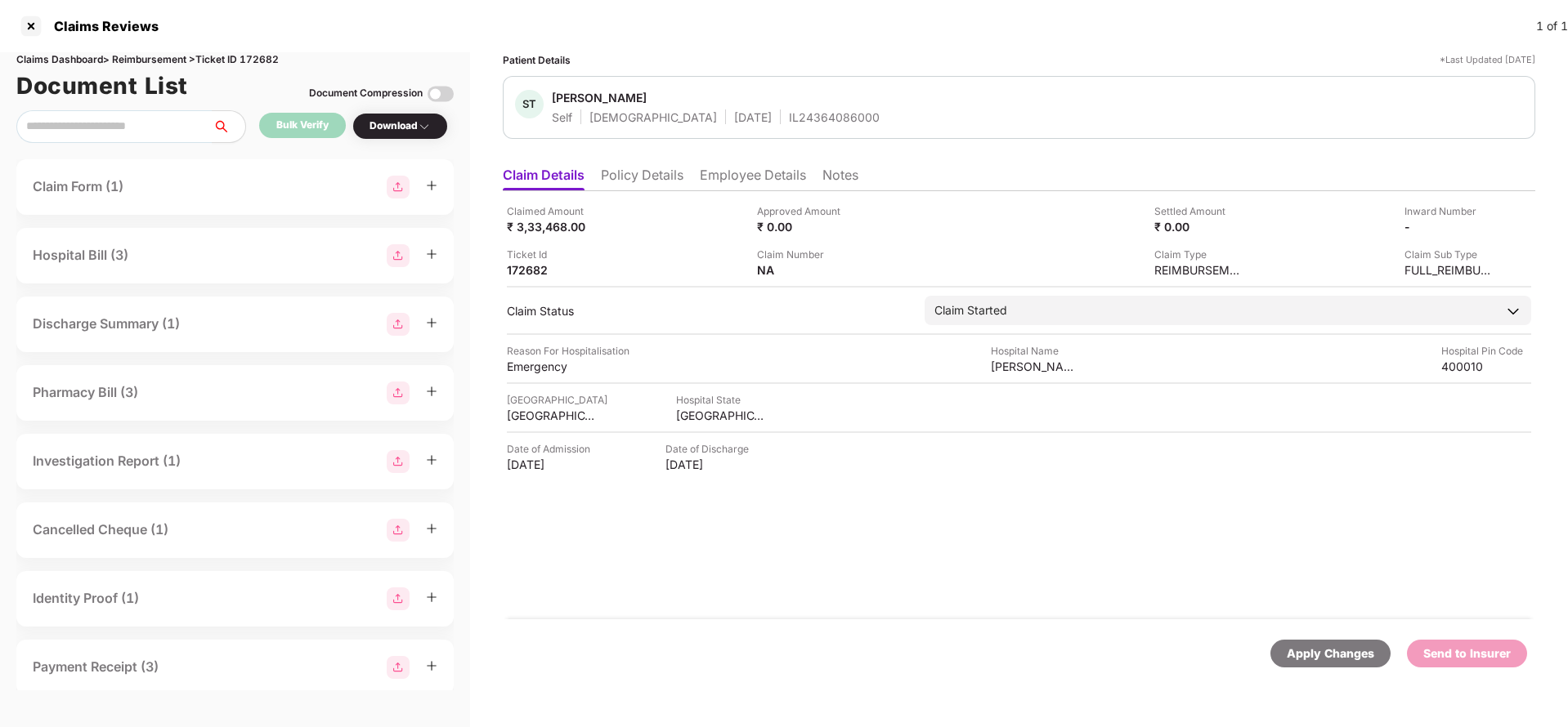
click at [1301, 636] on div "Apply Changes Send to Insurer" at bounding box center [1019, 653] width 1032 height 68
click at [1311, 655] on div "Apply Changes" at bounding box center [1330, 653] width 88 height 18
click at [656, 194] on div "Claimed Amount ₹ 71,533.00 Approved Amount ₹ 0.00 Settled Amount ₹ 0.00 Inward …" at bounding box center [1019, 405] width 1032 height 428
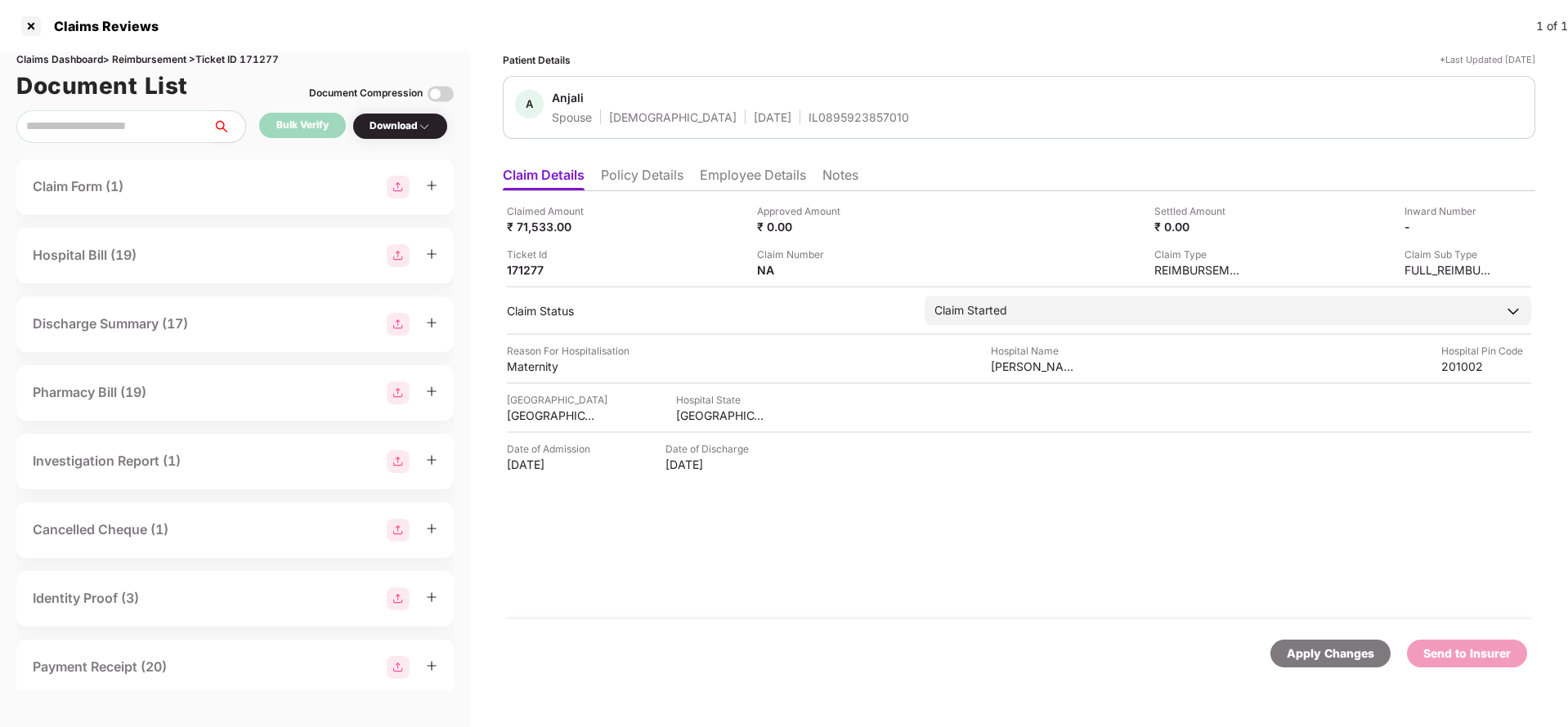
click at [654, 181] on li "Policy Details" at bounding box center [642, 178] width 82 height 24
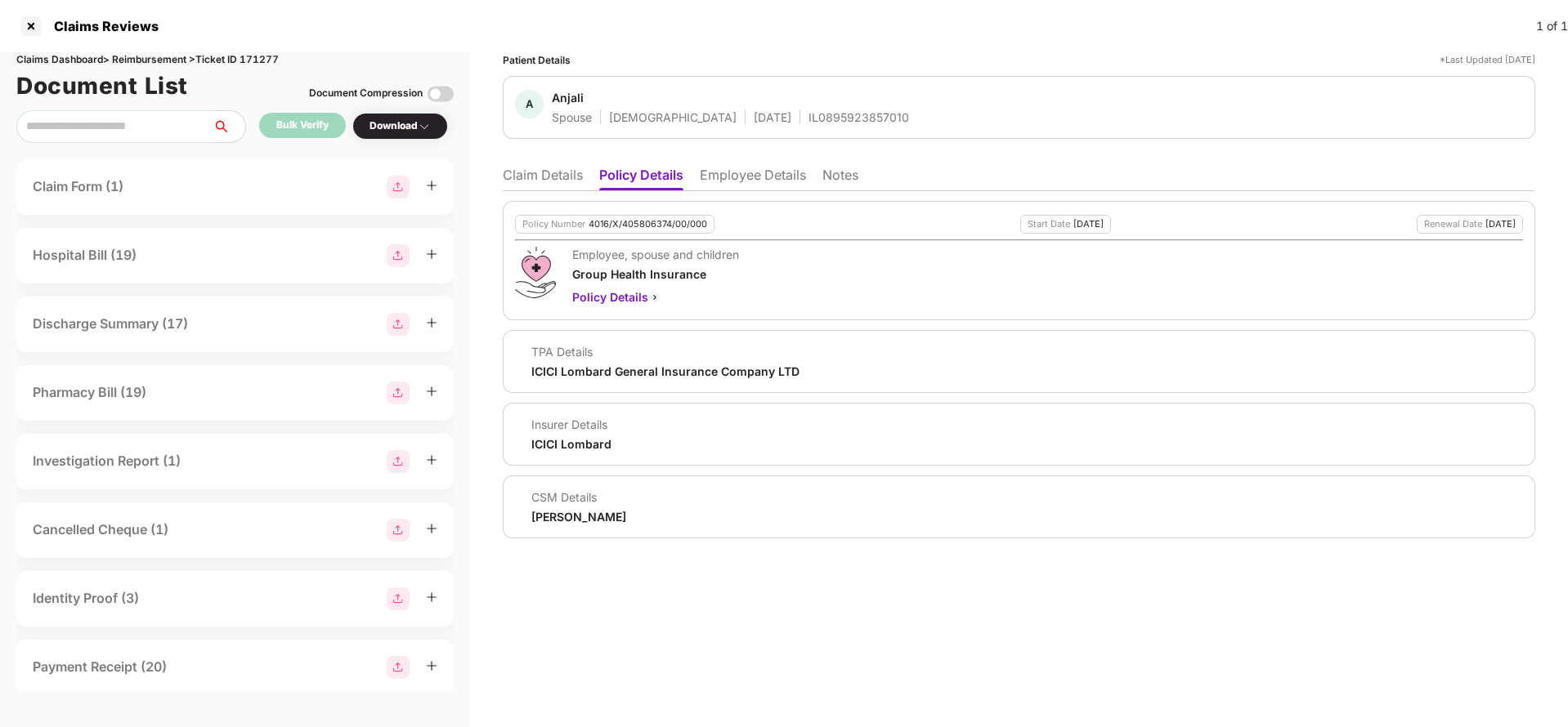
click at [640, 224] on div "4016/X/405806374/00/000" at bounding box center [648, 224] width 118 height 11
copy div "4016/X/405806374/00/000"
click at [745, 160] on ul "Claim Details Policy Details Employee Details Notes" at bounding box center [1019, 174] width 1032 height 32
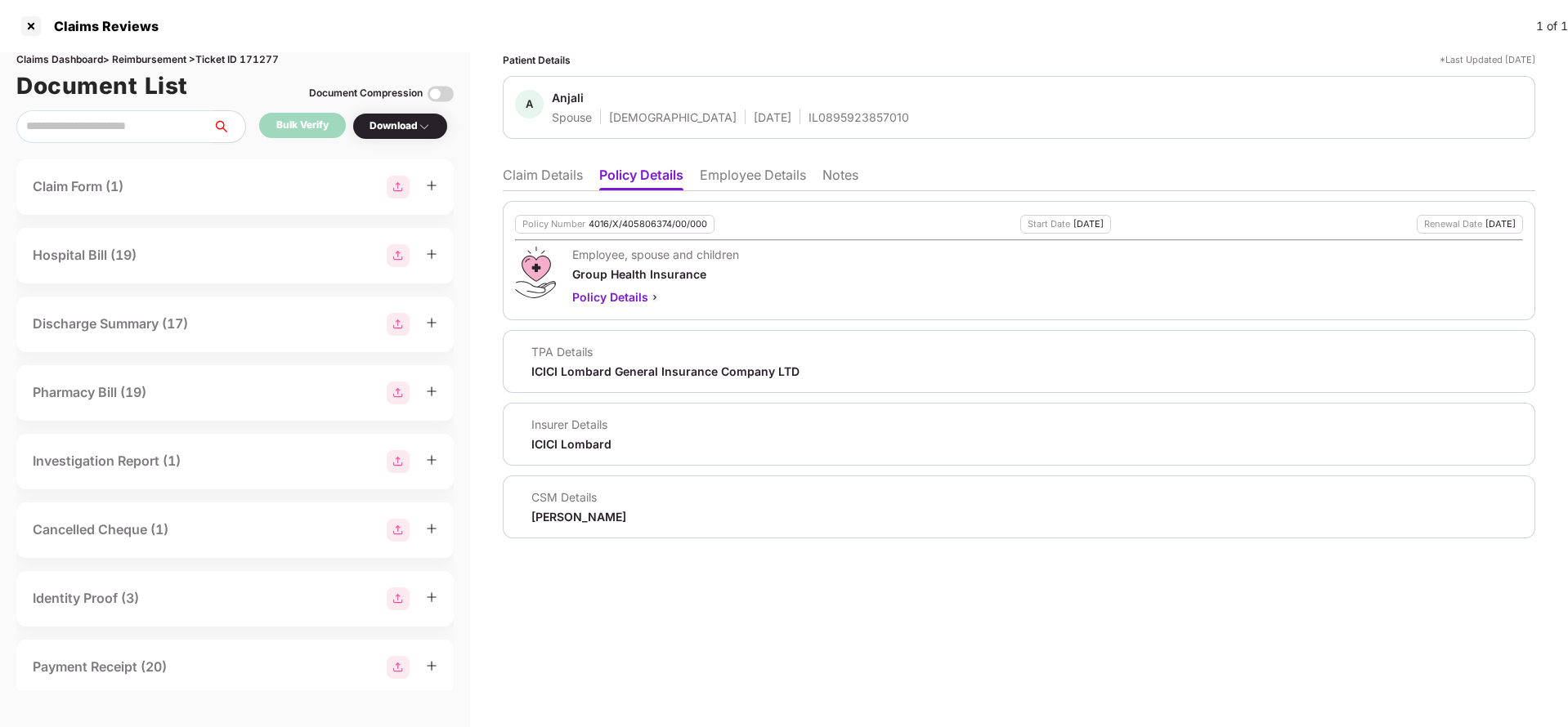
click at [752, 179] on li "Employee Details" at bounding box center [752, 178] width 106 height 24
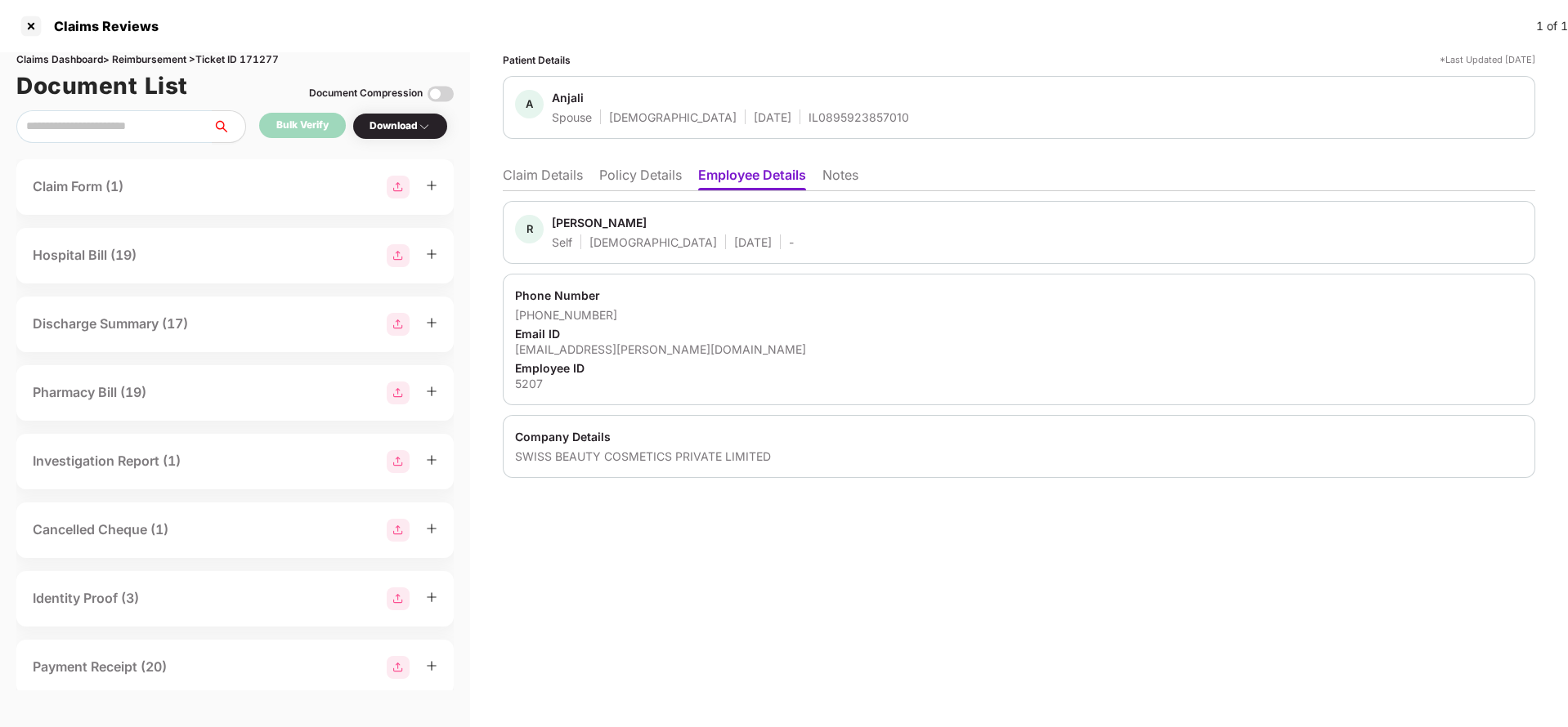
click at [547, 176] on li "Claim Details" at bounding box center [543, 178] width 80 height 24
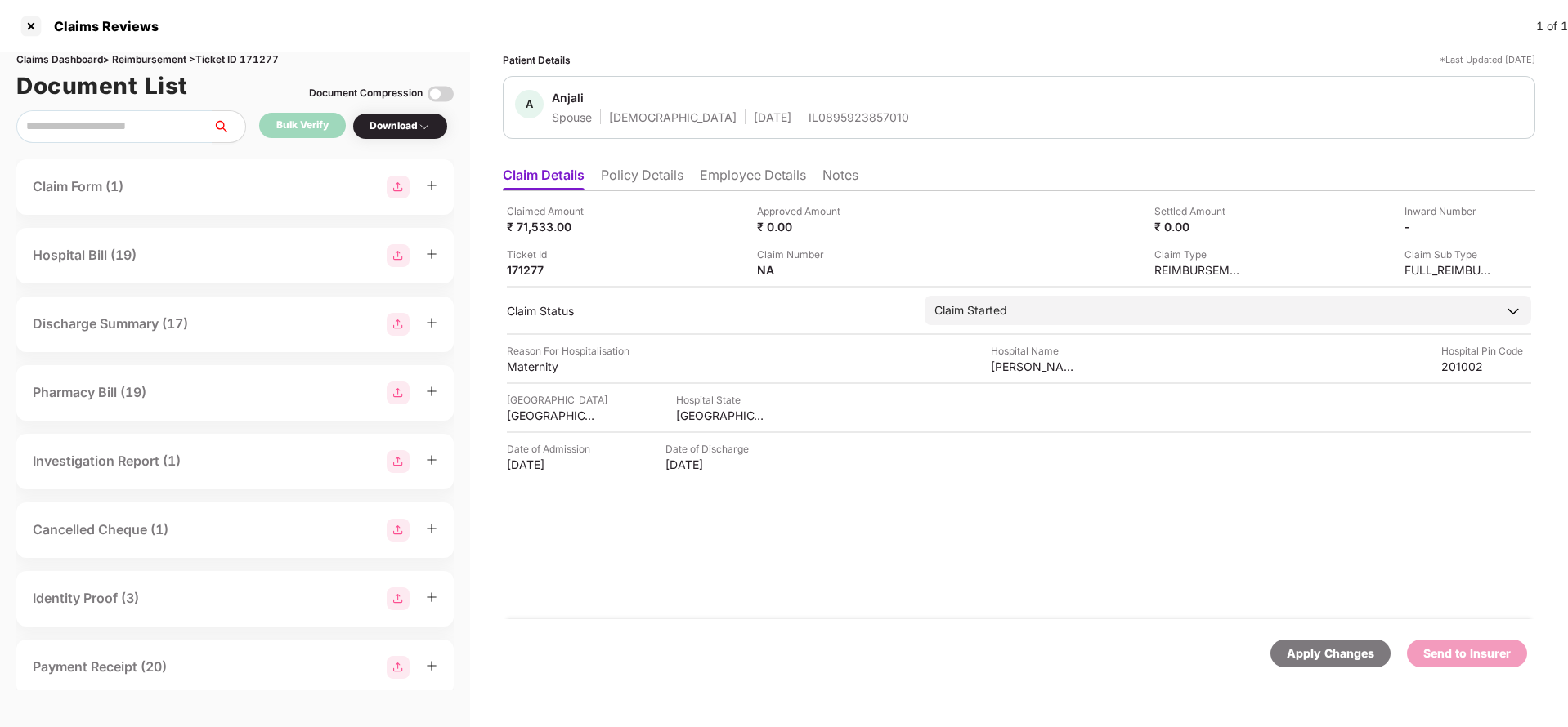
click at [1334, 653] on div "Apply Changes" at bounding box center [1330, 653] width 88 height 18
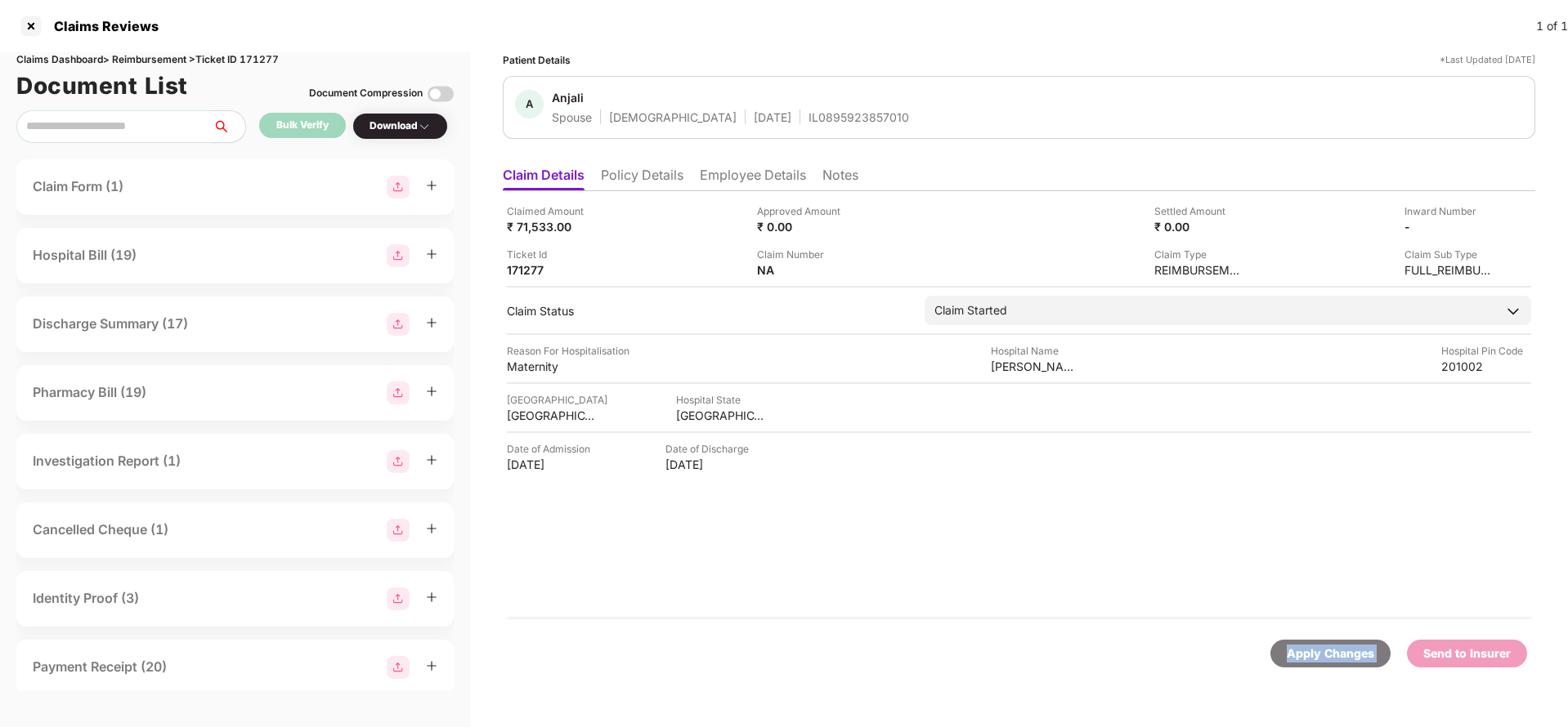
click at [1334, 653] on div "Apply Changes" at bounding box center [1330, 653] width 88 height 18
click at [649, 165] on ul "Claim Details Policy Details Employee Details Notes" at bounding box center [1019, 174] width 1032 height 32
click at [649, 183] on li "Policy Details" at bounding box center [642, 178] width 82 height 24
